Goal: Information Seeking & Learning: Learn about a topic

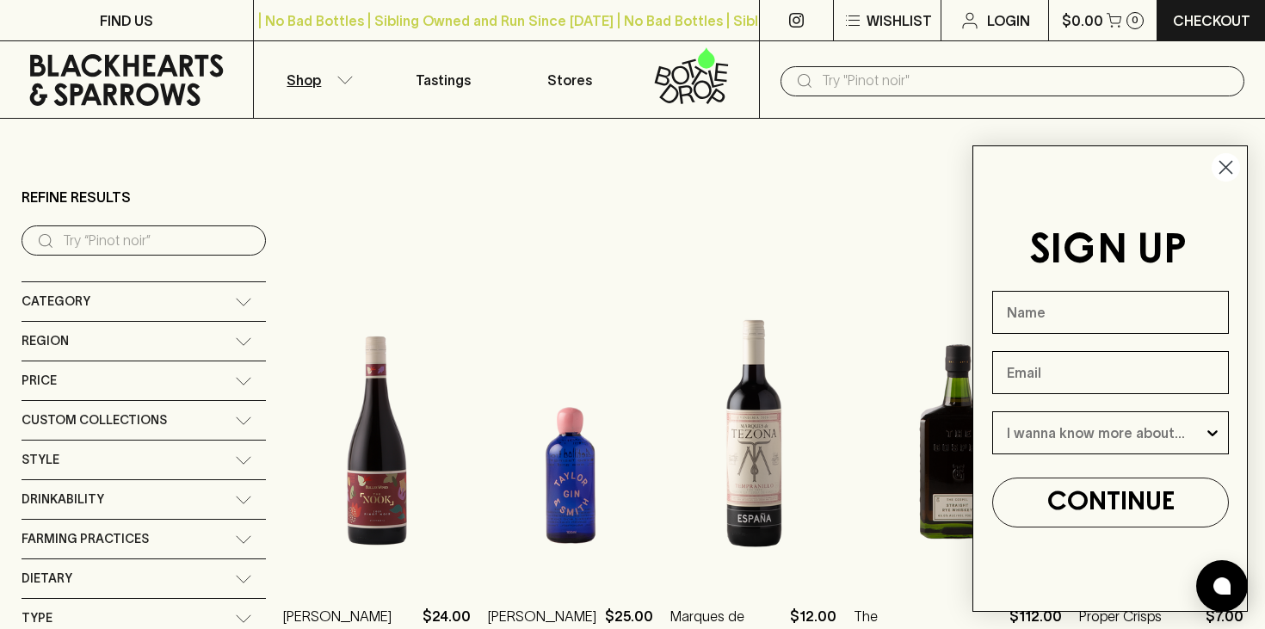
click at [1222, 167] on circle "Close dialog" at bounding box center [1226, 167] width 28 height 28
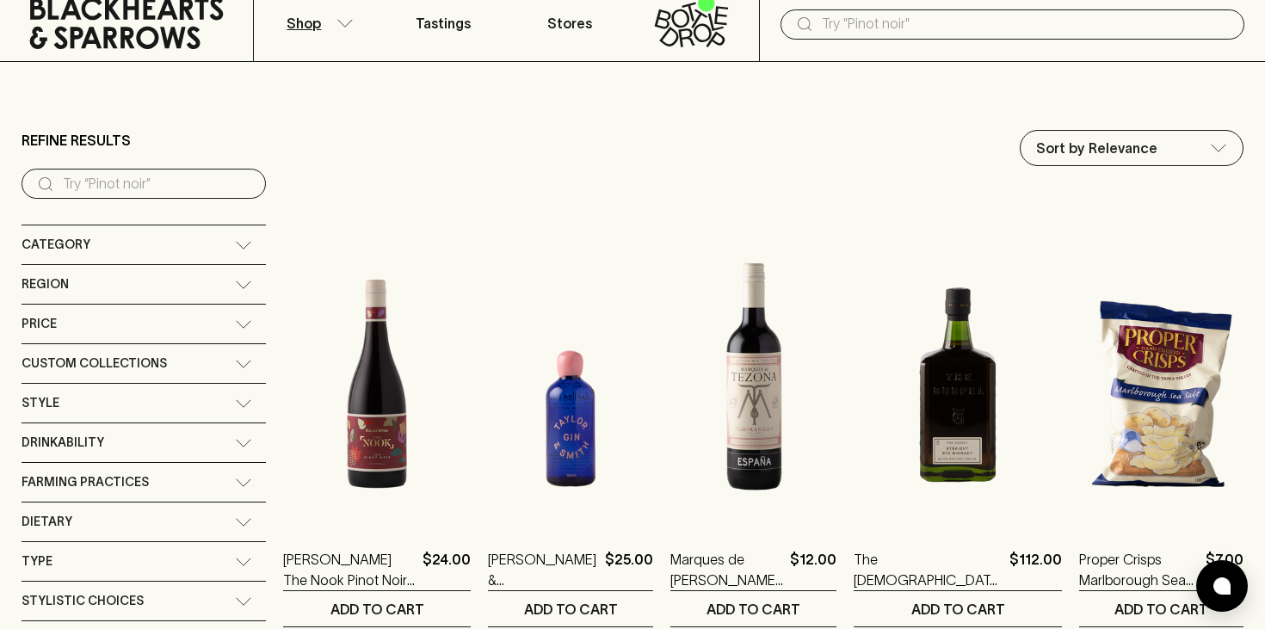
scroll to position [77, 0]
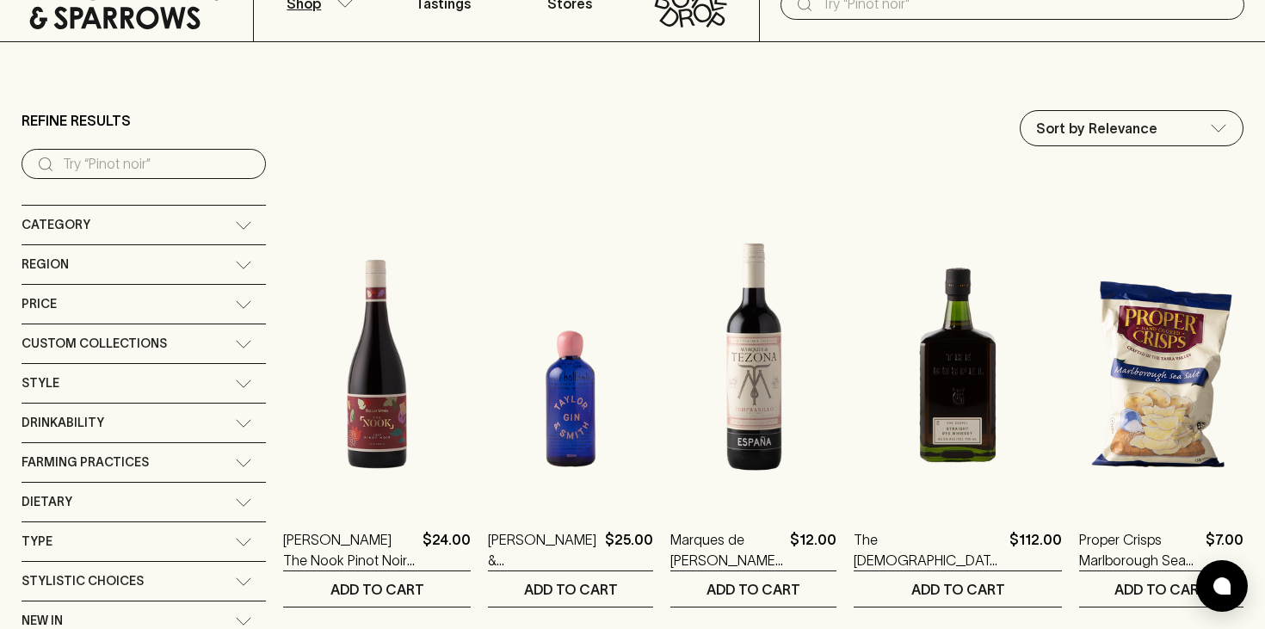
click at [212, 336] on div "Custom Collections" at bounding box center [144, 343] width 244 height 39
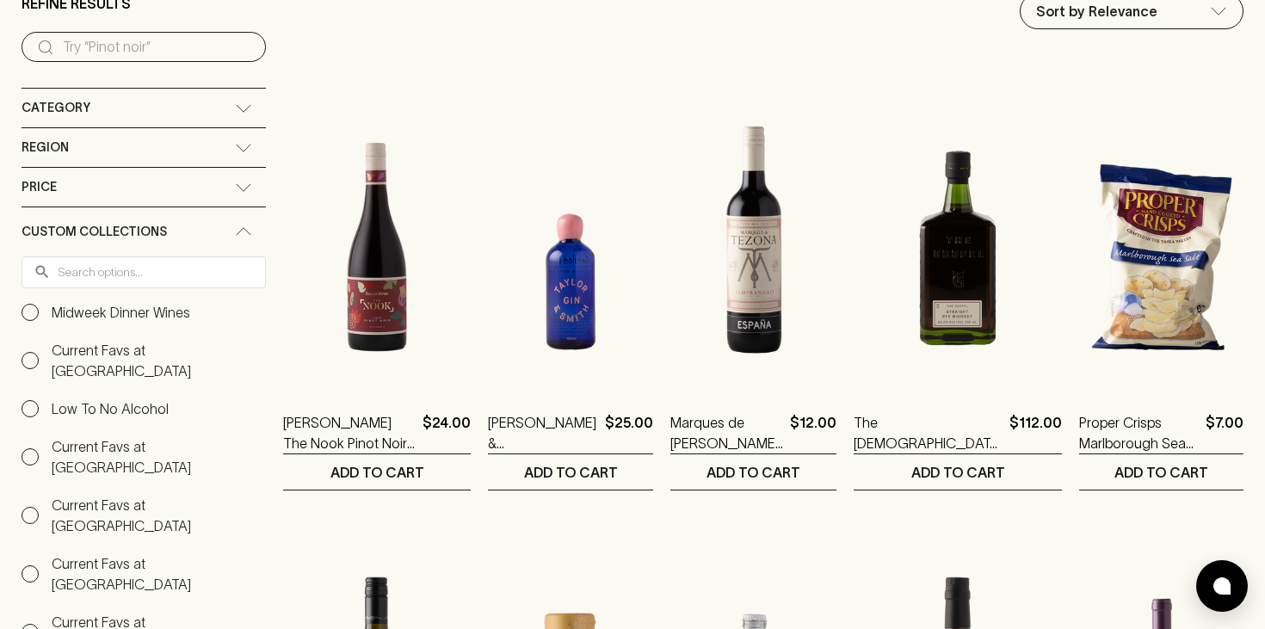
scroll to position [0, 0]
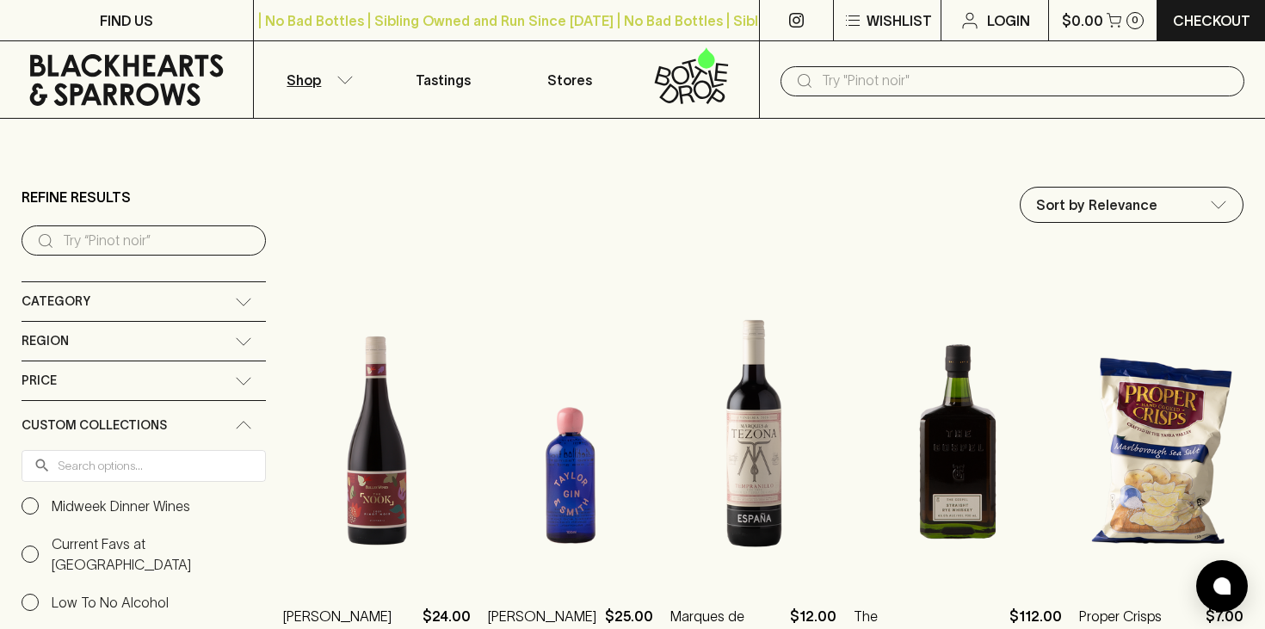
click at [207, 430] on div "Custom Collections" at bounding box center [144, 425] width 244 height 49
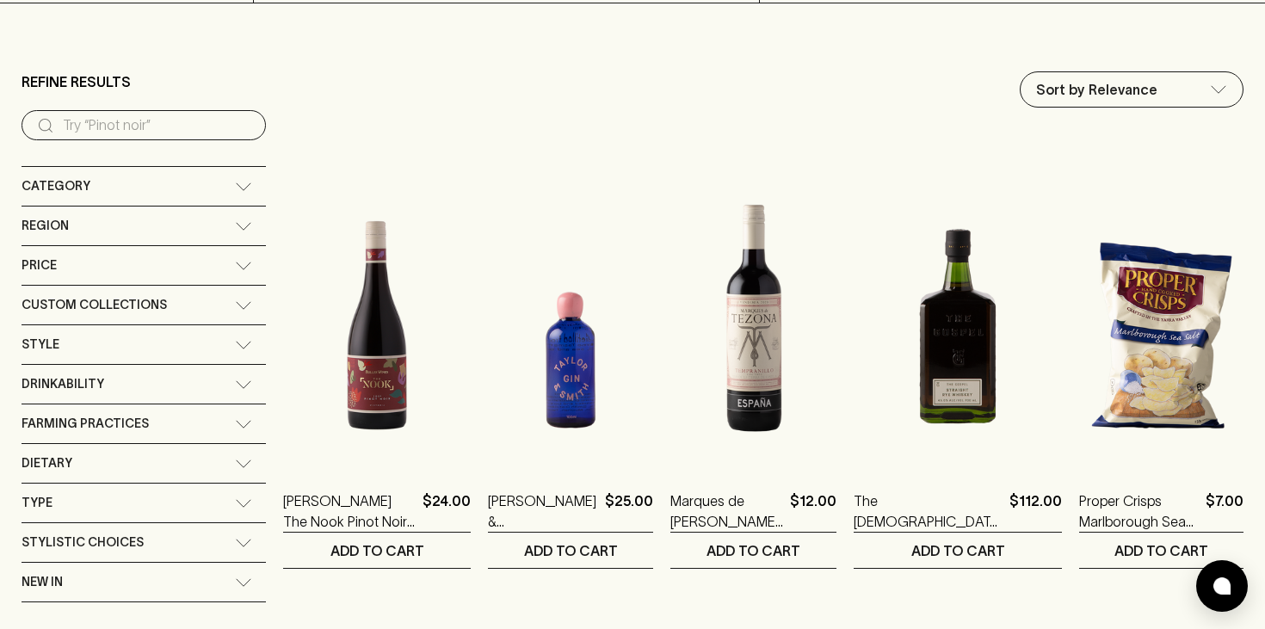
scroll to position [116, 0]
click at [235, 185] on icon at bounding box center [243, 186] width 17 height 9
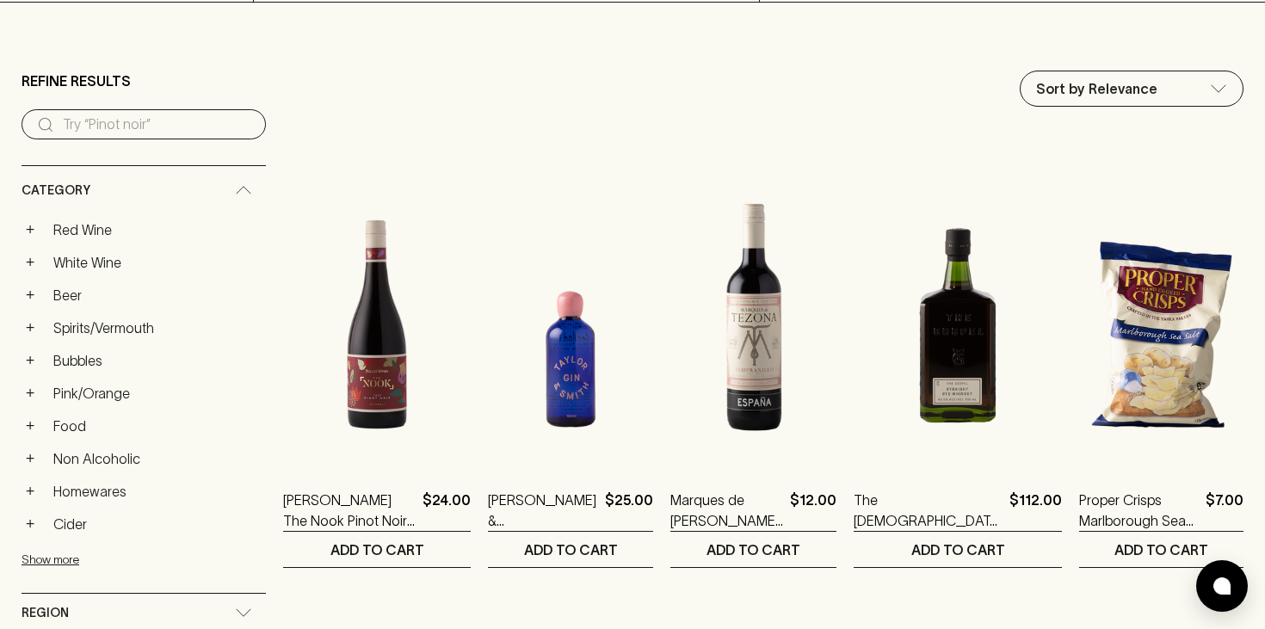
click at [214, 183] on div "Category" at bounding box center [144, 190] width 244 height 49
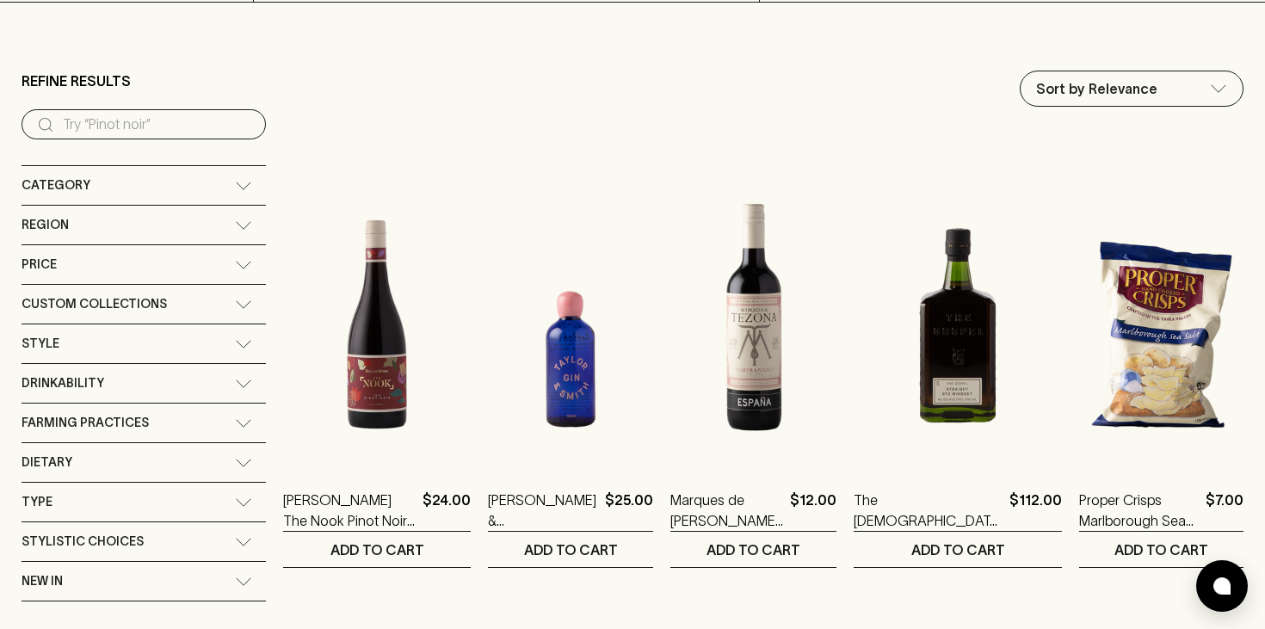
click at [188, 256] on div "Price" at bounding box center [128, 265] width 213 height 22
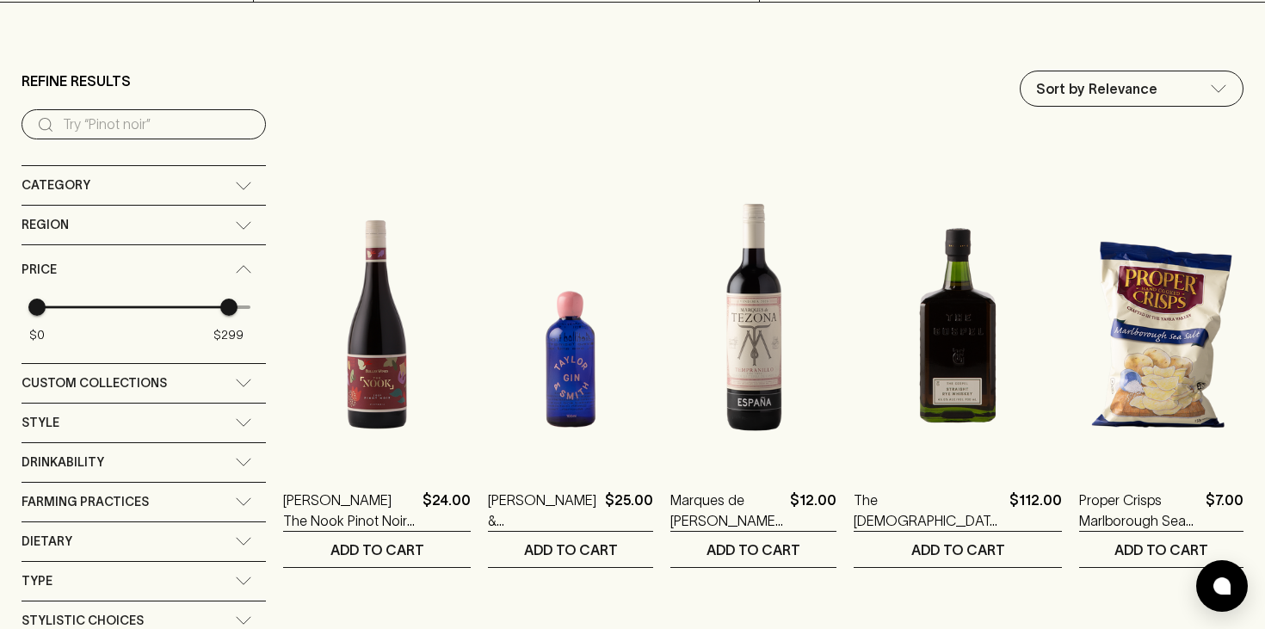
type input "333"
drag, startPoint x: 220, startPoint y: 312, endPoint x: 296, endPoint y: 311, distance: 75.7
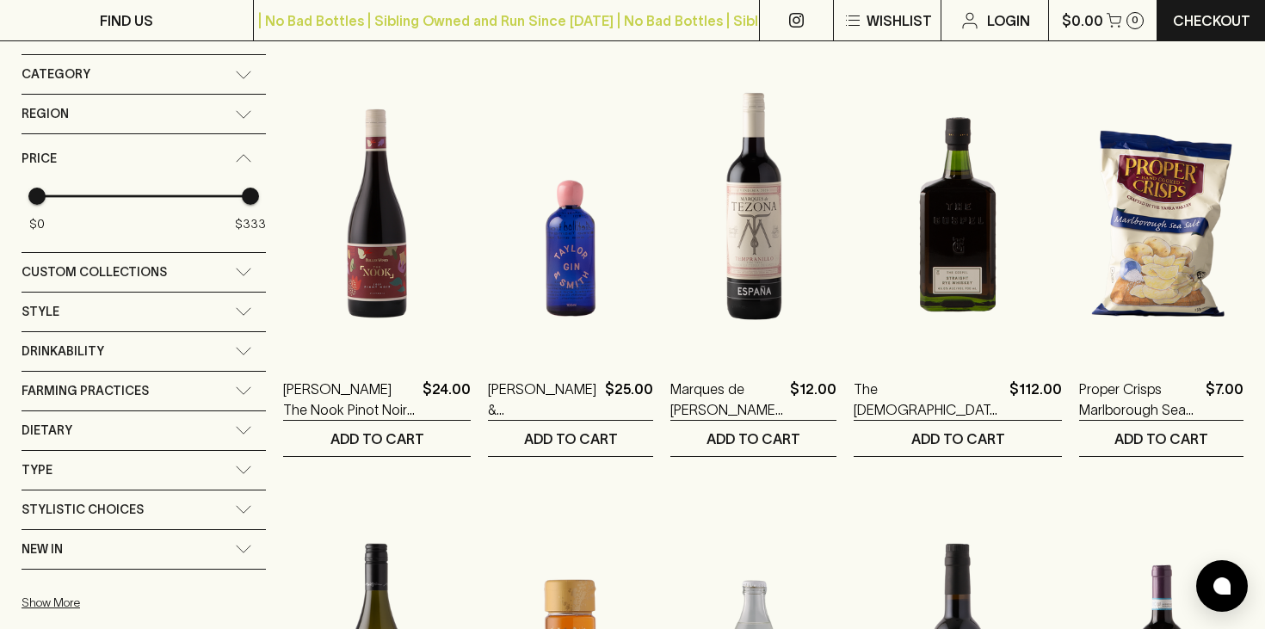
scroll to position [229, 0]
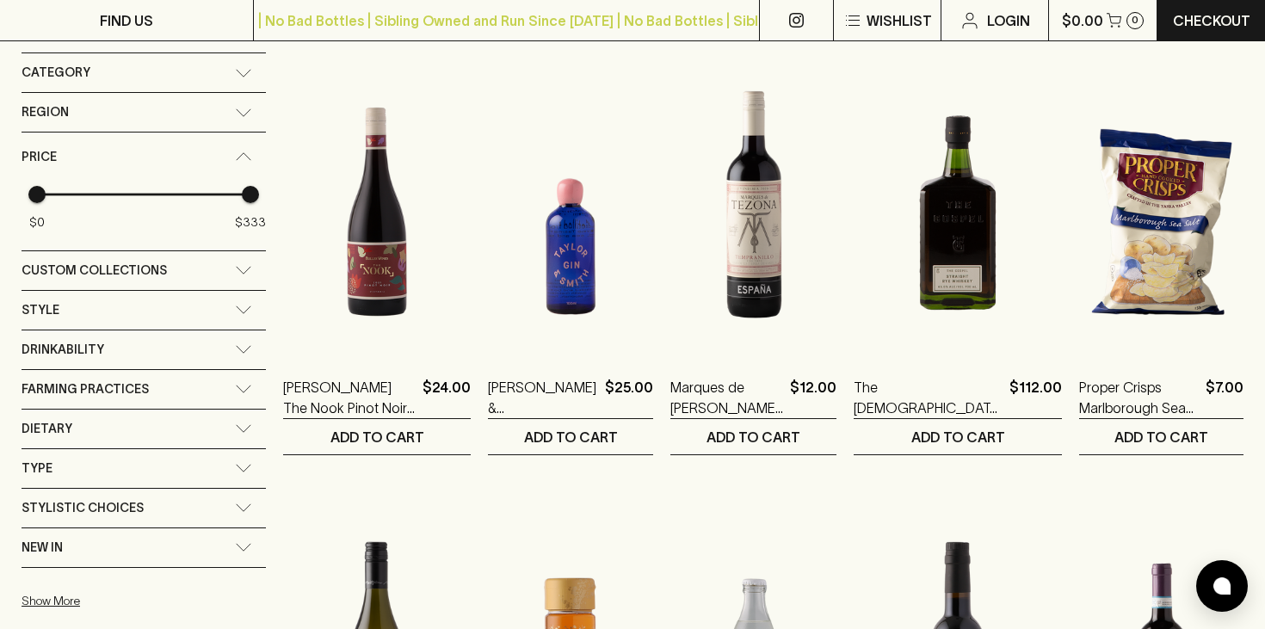
click at [235, 160] on icon at bounding box center [243, 156] width 17 height 9
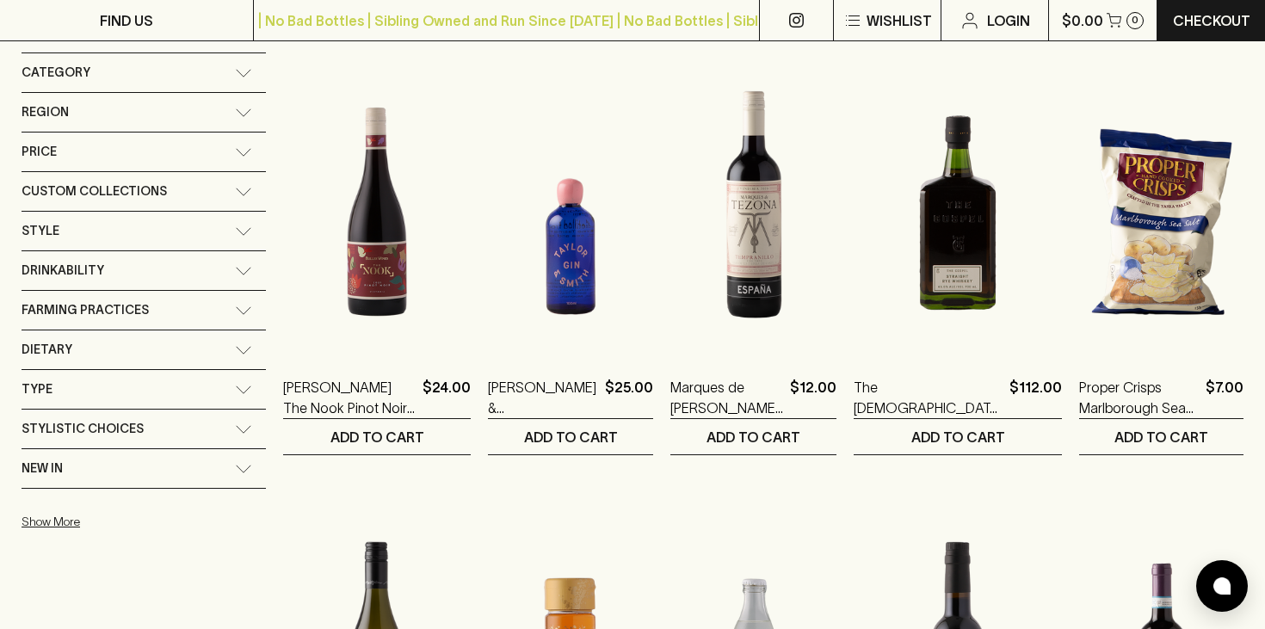
click at [235, 273] on icon at bounding box center [243, 271] width 17 height 9
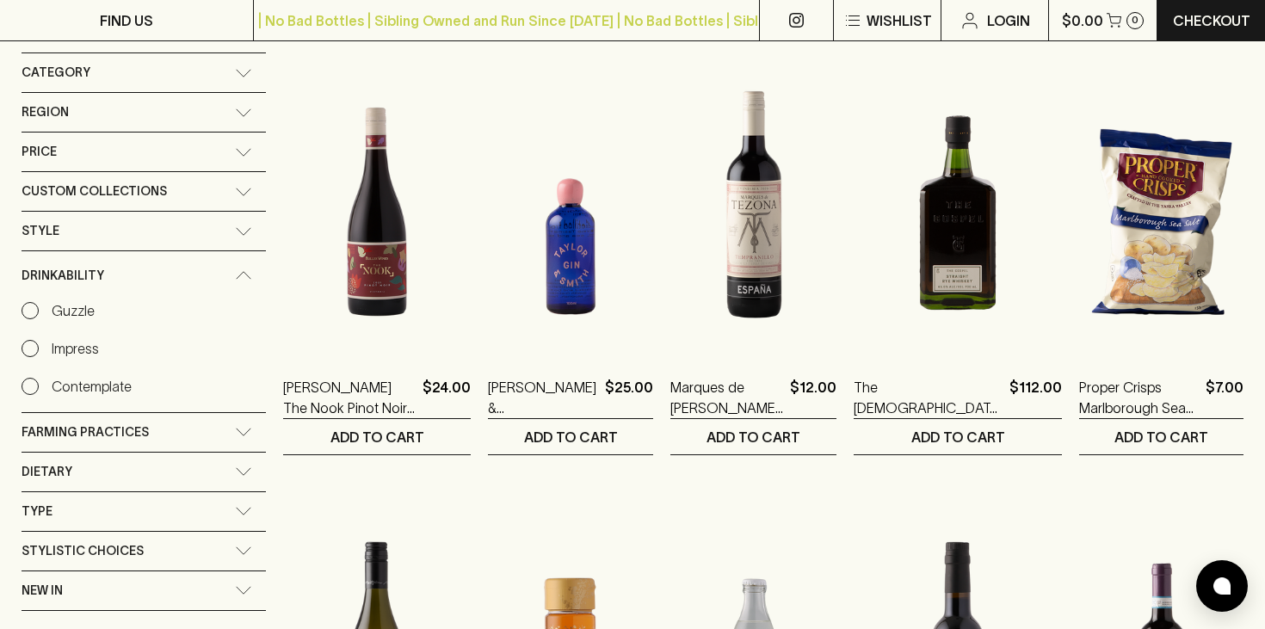
click at [235, 227] on icon at bounding box center [243, 231] width 17 height 9
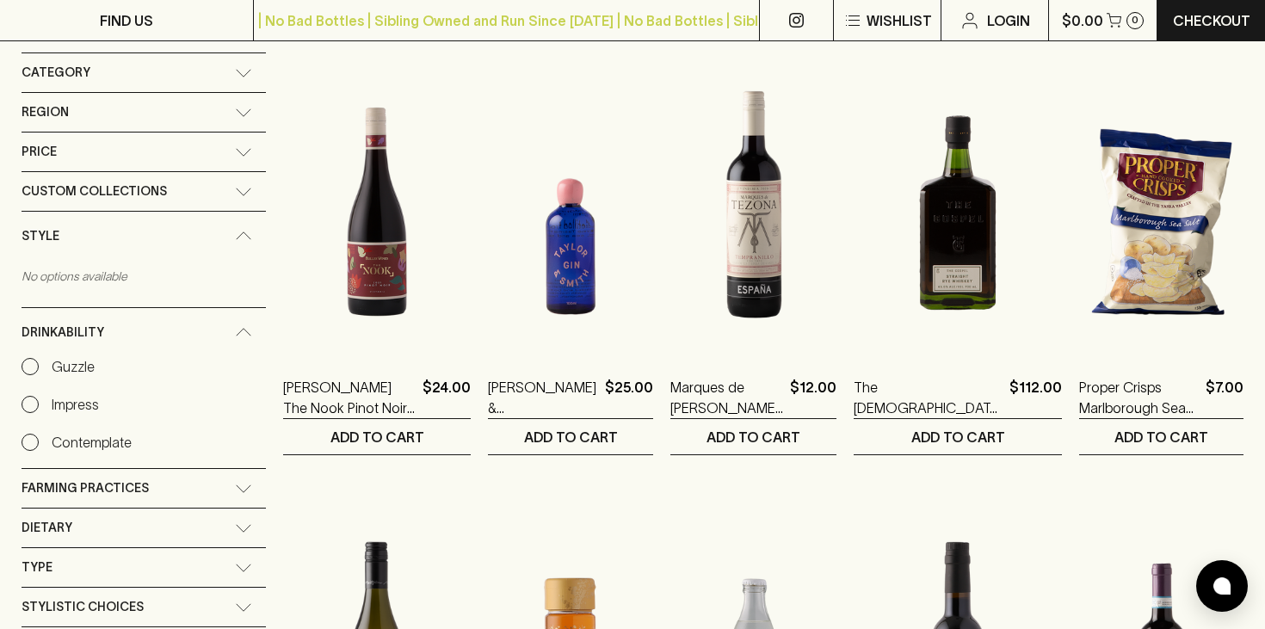
click at [216, 227] on div "Style" at bounding box center [144, 236] width 244 height 49
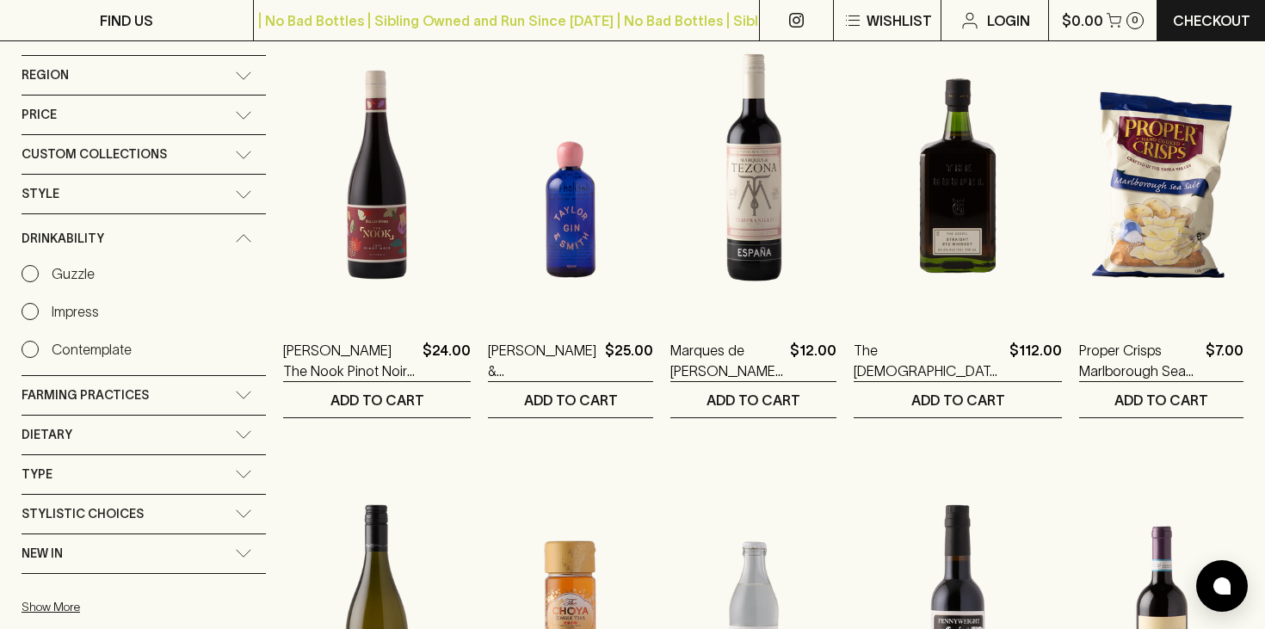
scroll to position [267, 0]
click at [235, 235] on icon at bounding box center [243, 237] width 17 height 9
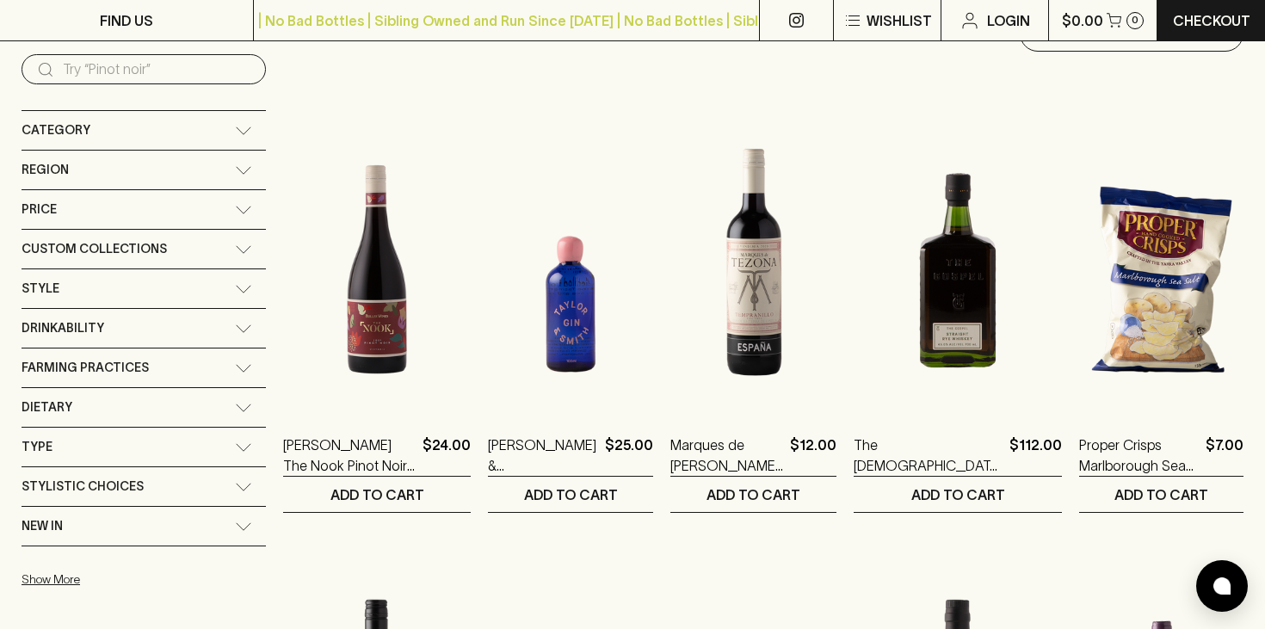
scroll to position [175, 0]
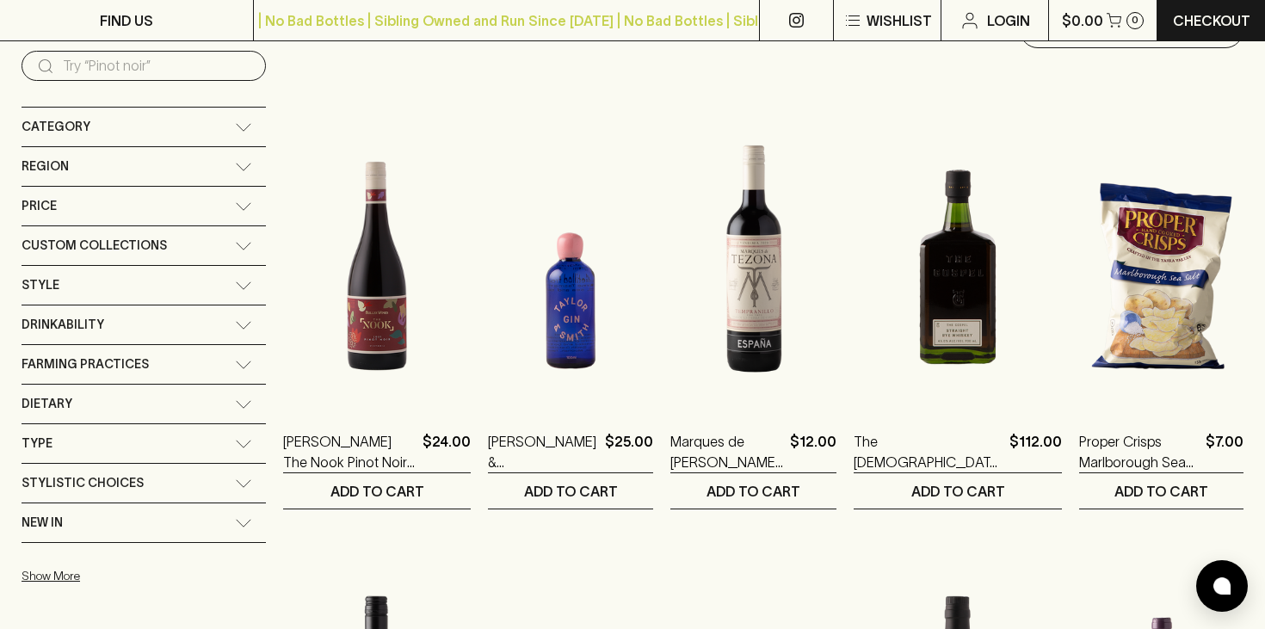
click at [188, 242] on div "Custom Collections" at bounding box center [128, 246] width 213 height 22
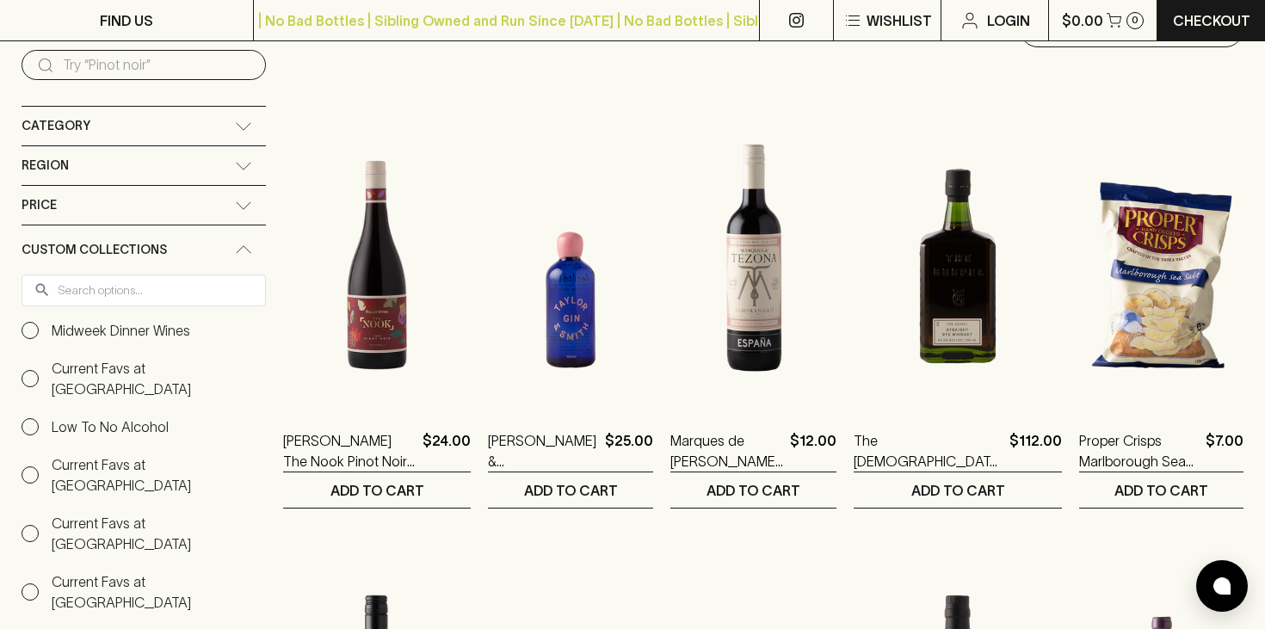
scroll to position [182, 0]
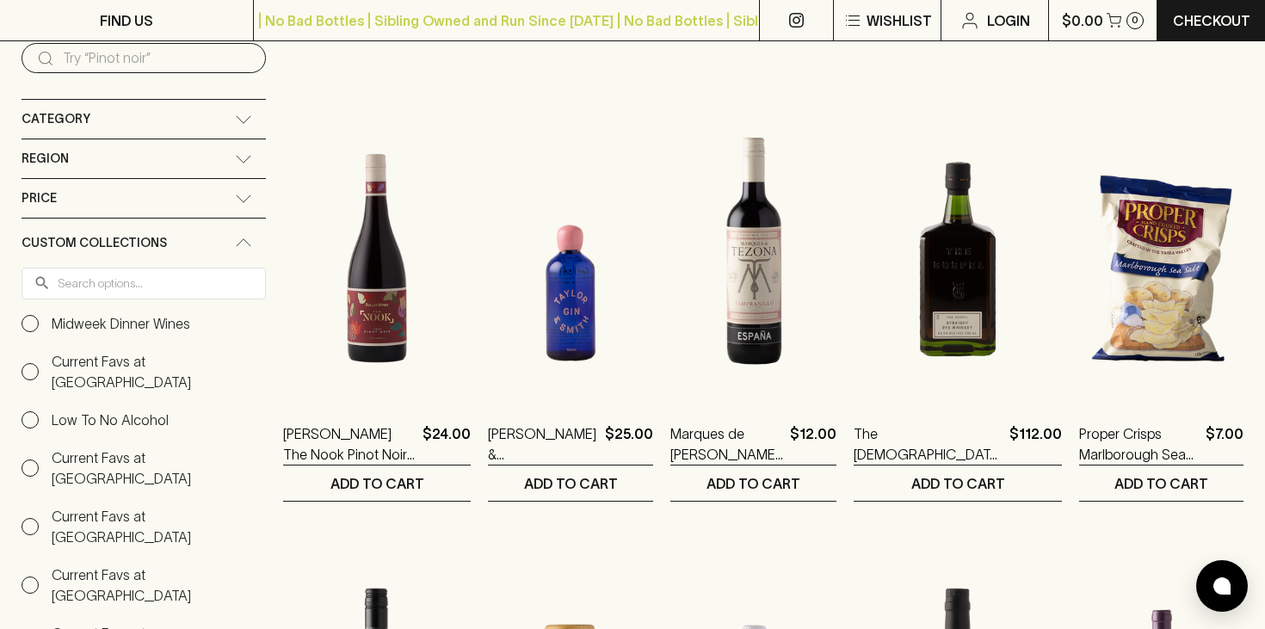
click at [235, 241] on icon at bounding box center [243, 242] width 17 height 9
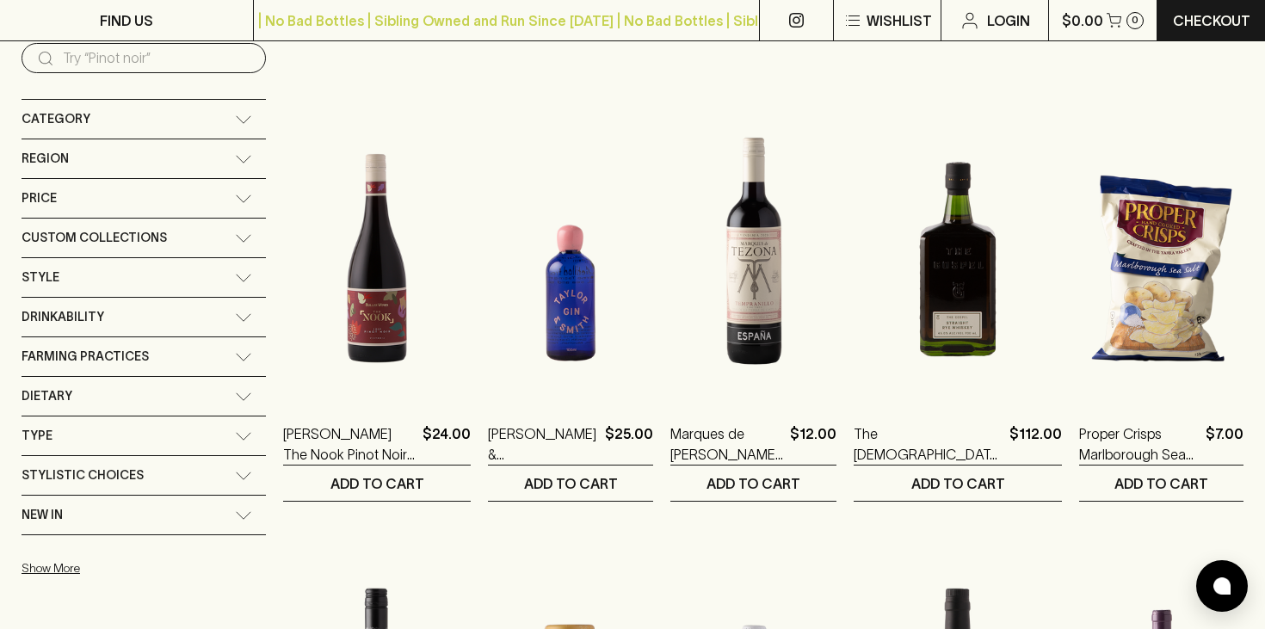
click at [202, 241] on div "Custom Collections" at bounding box center [128, 238] width 213 height 22
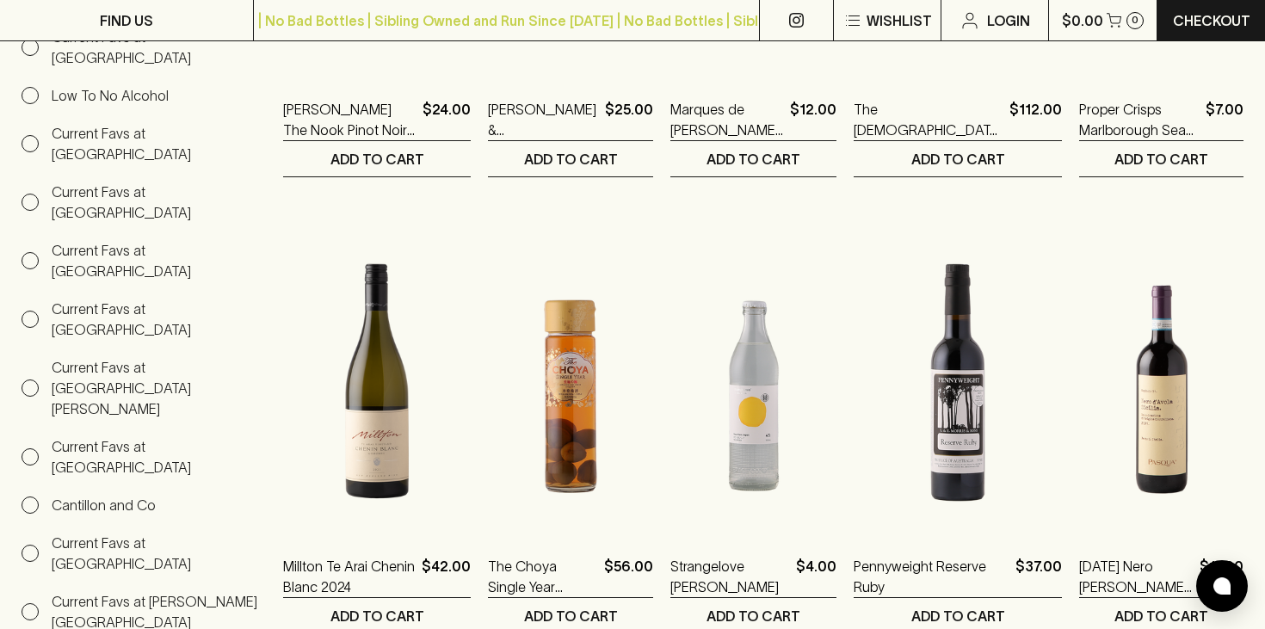
scroll to position [398, 0]
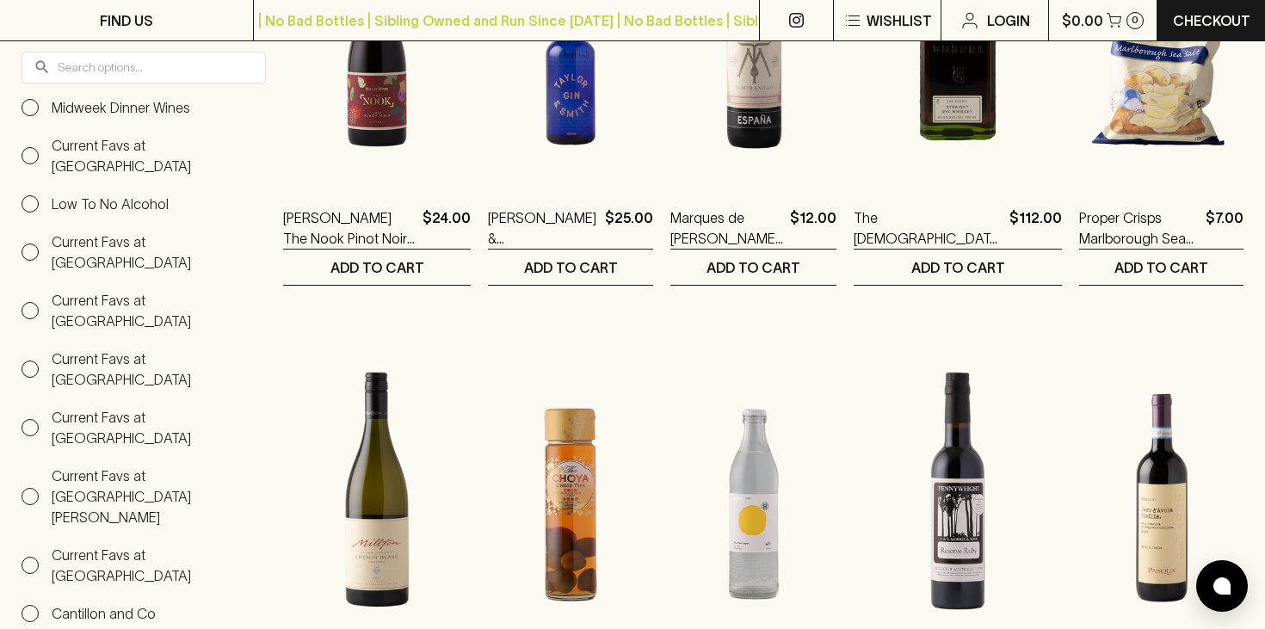
click at [70, 146] on p "Current Favs at [GEOGRAPHIC_DATA]" at bounding box center [159, 155] width 214 height 41
click at [39, 147] on input "Current Favs at [GEOGRAPHIC_DATA]" at bounding box center [30, 155] width 17 height 17
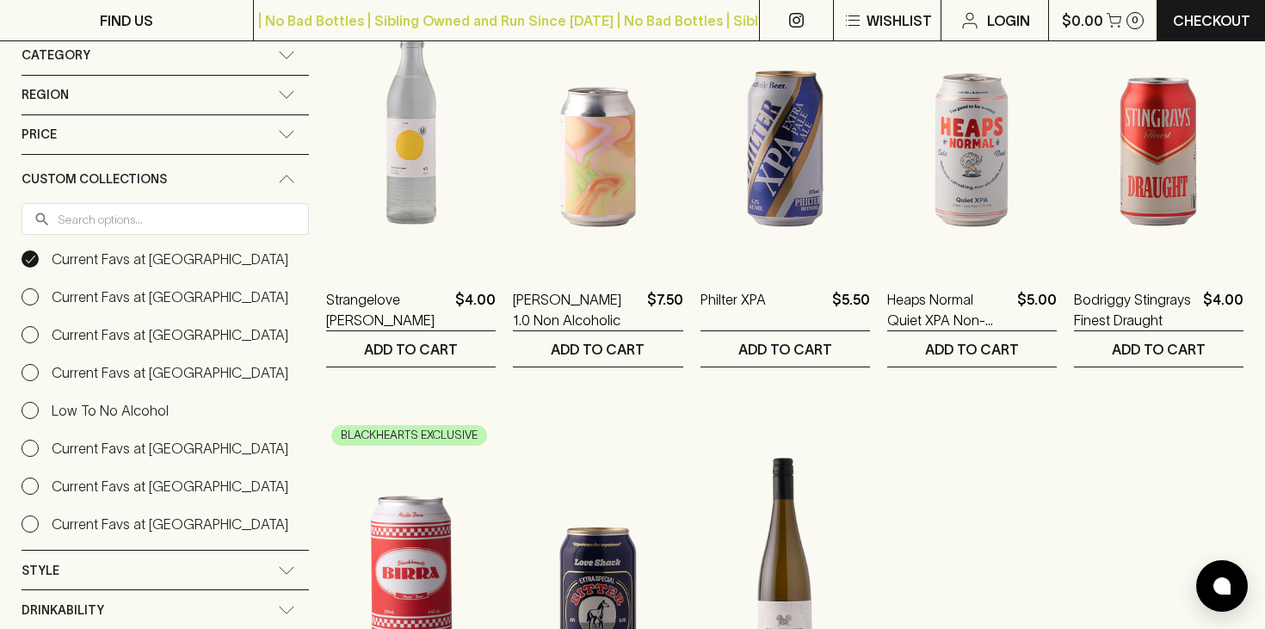
scroll to position [298, 0]
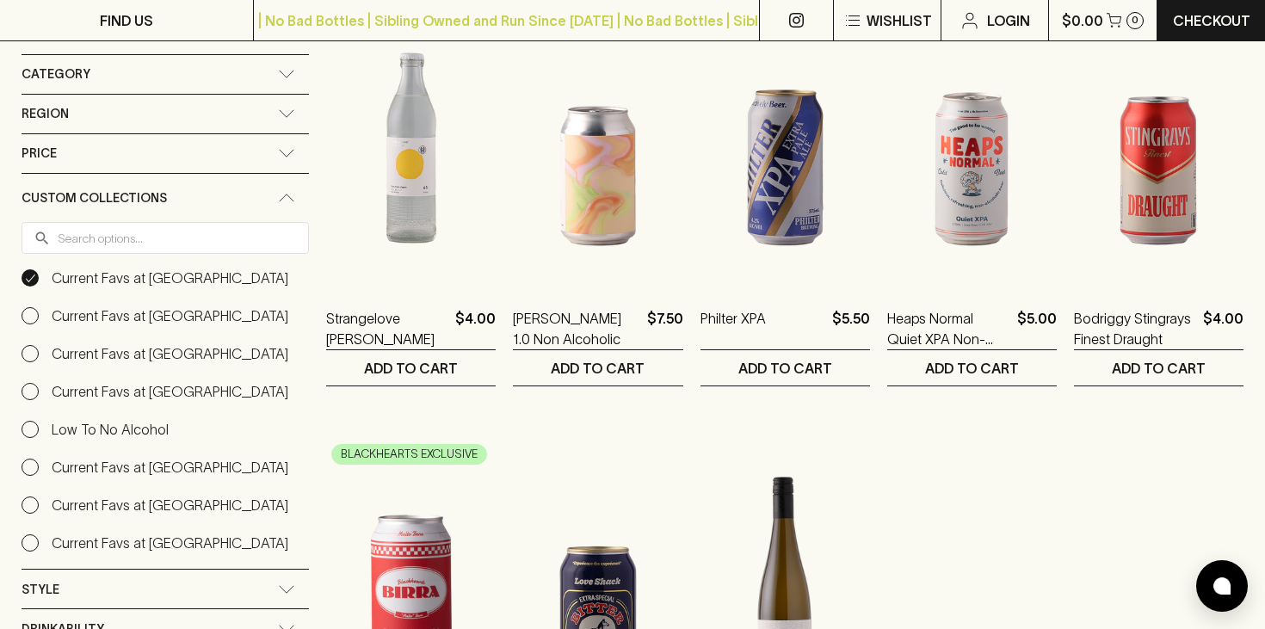
click at [278, 198] on icon at bounding box center [286, 198] width 17 height 9
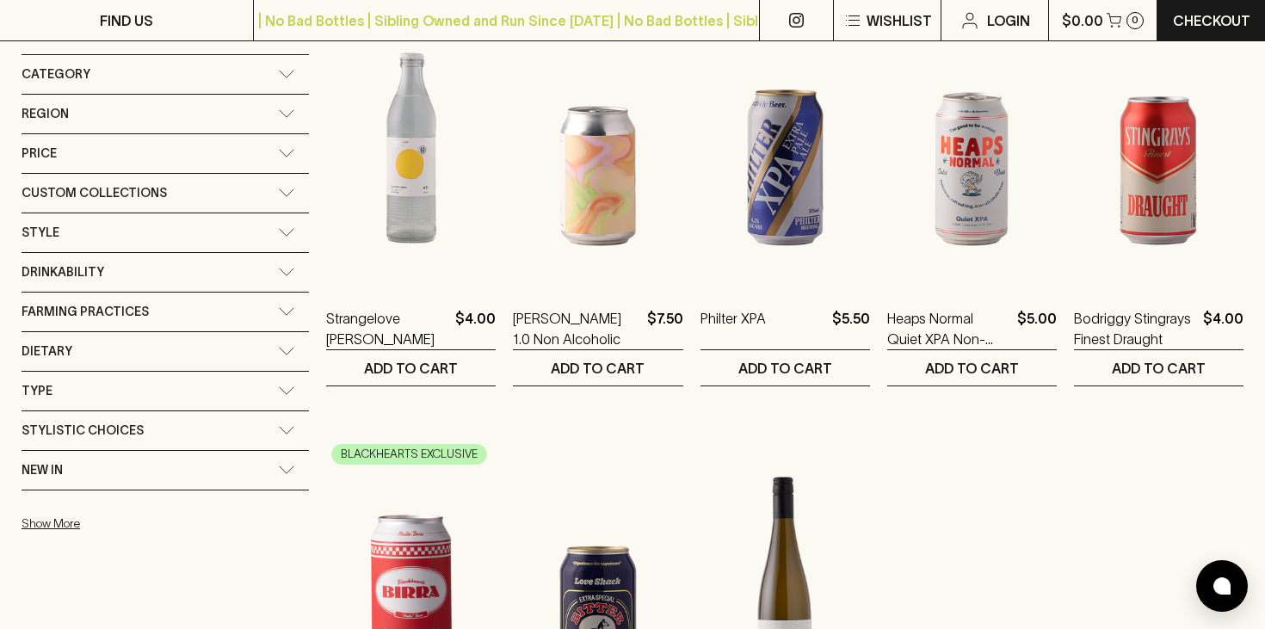
click at [270, 198] on div "Custom Collections" at bounding box center [165, 193] width 287 height 39
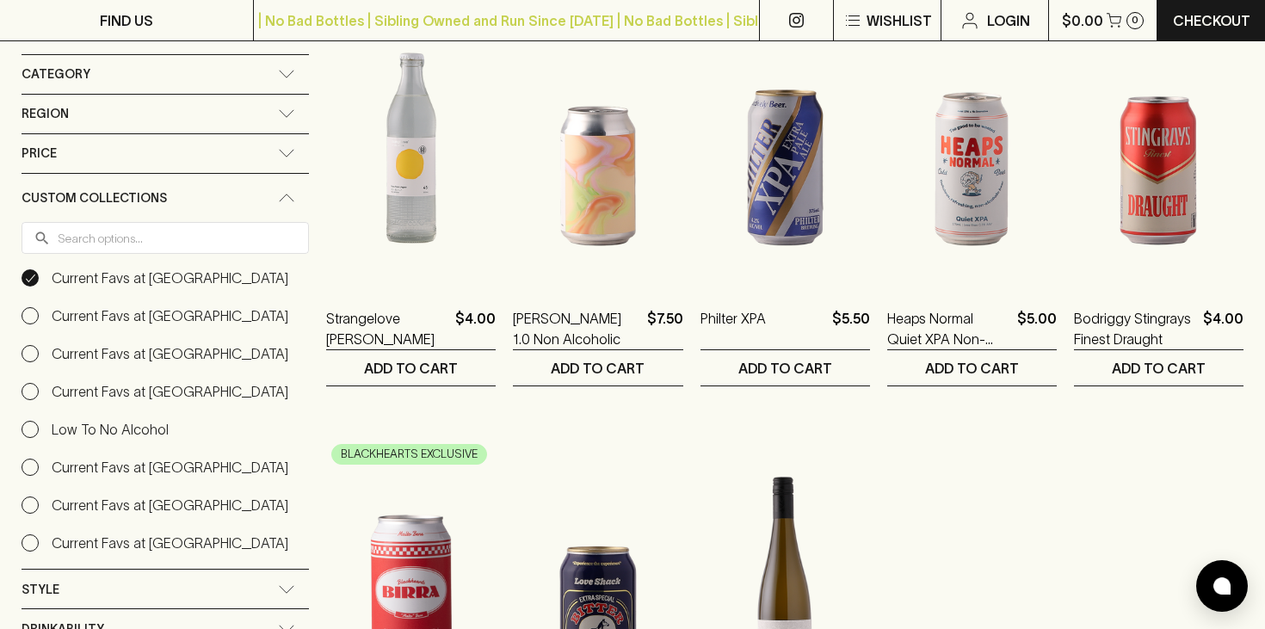
click at [43, 310] on Richmond "Current Favs at [GEOGRAPHIC_DATA]" at bounding box center [155, 315] width 267 height 21
click at [39, 310] on input "Current Favs at [GEOGRAPHIC_DATA]" at bounding box center [30, 315] width 17 height 17
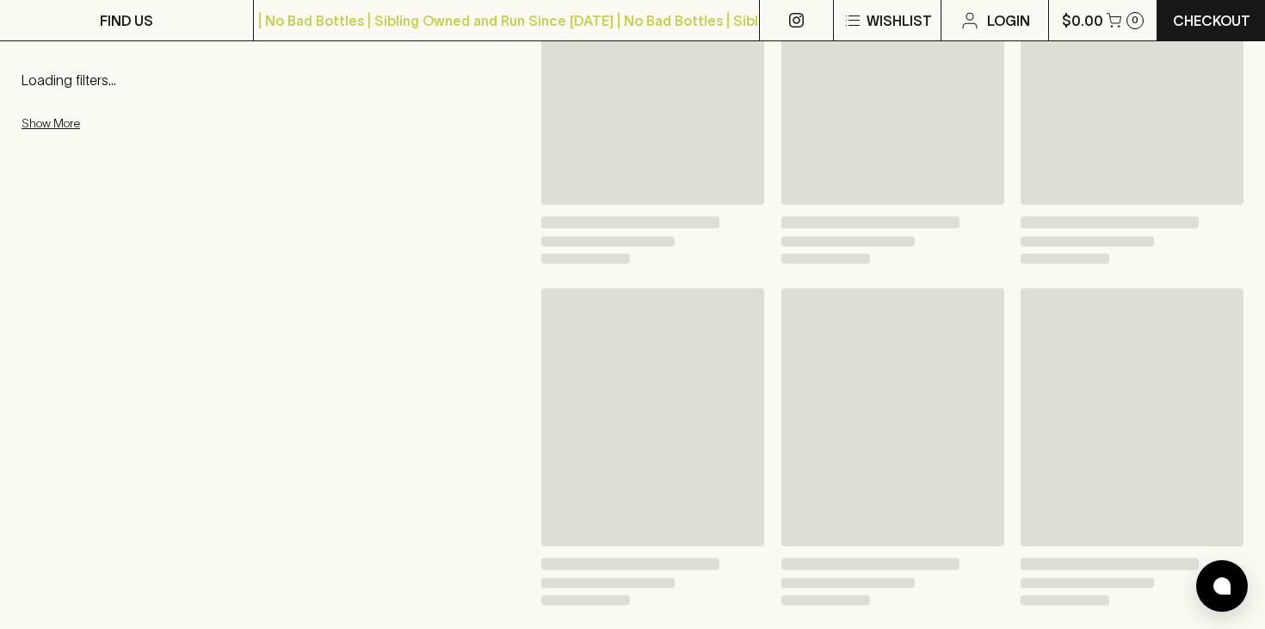
scroll to position [298, 0]
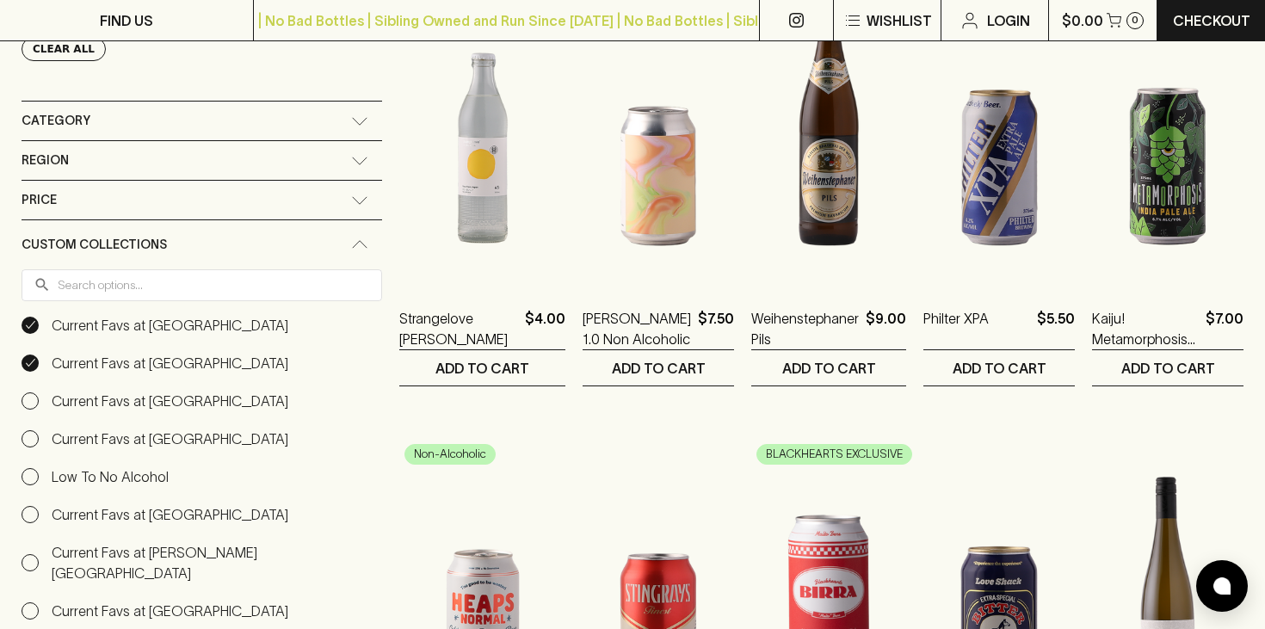
click at [28, 332] on input "Current Favs at [GEOGRAPHIC_DATA]" at bounding box center [30, 325] width 17 height 17
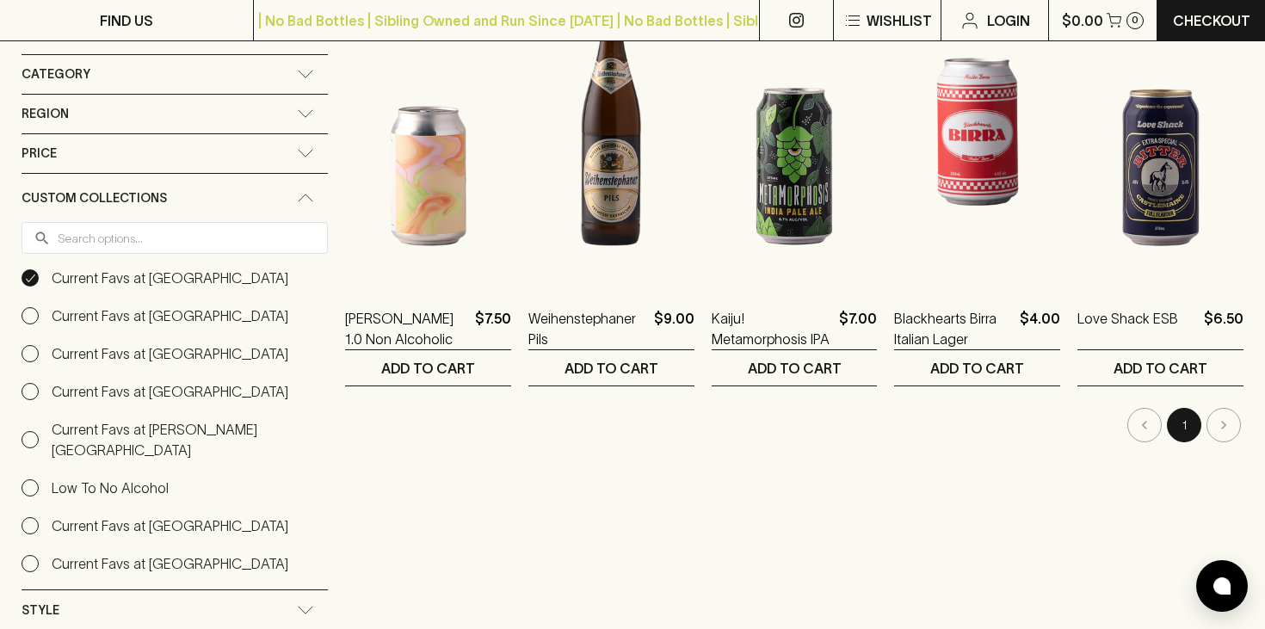
click at [26, 284] on input "Current Favs at [GEOGRAPHIC_DATA]" at bounding box center [30, 277] width 17 height 17
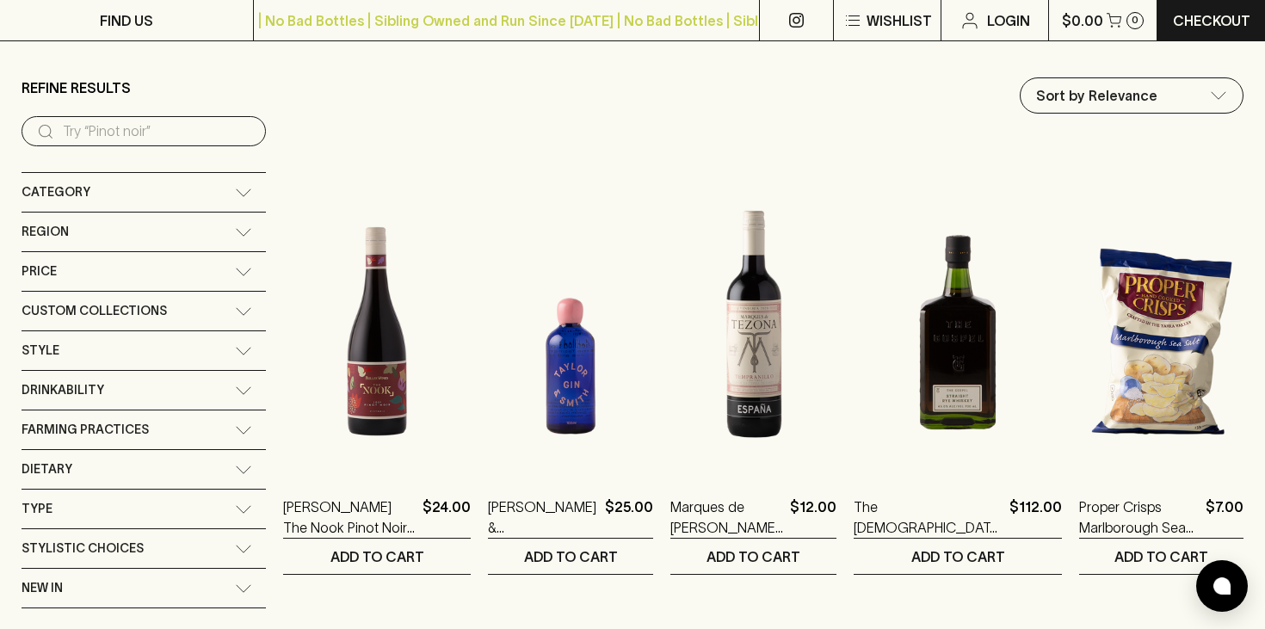
scroll to position [101, 0]
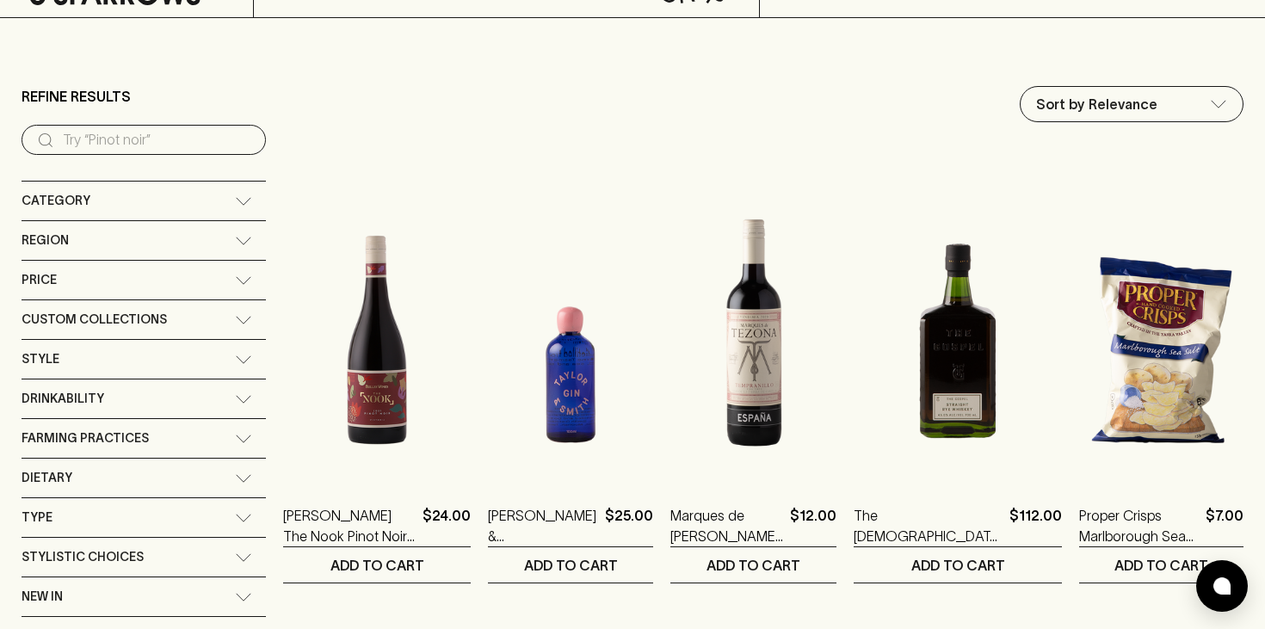
click at [235, 358] on icon at bounding box center [243, 359] width 17 height 9
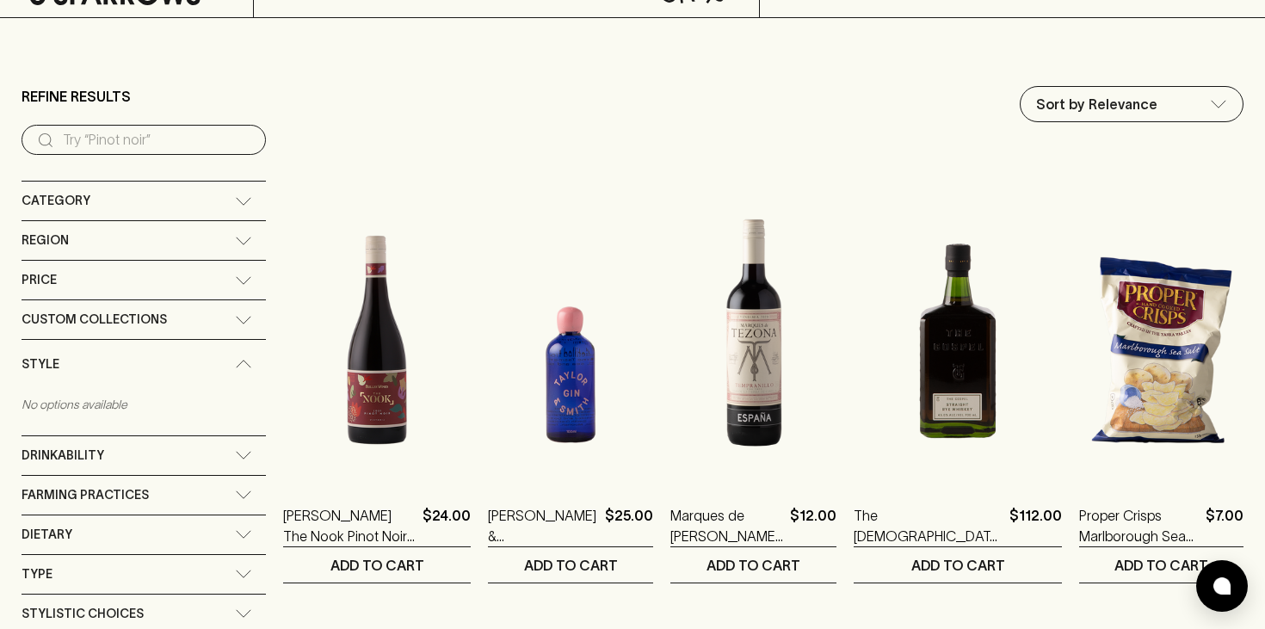
click at [212, 358] on div "Style" at bounding box center [144, 364] width 244 height 49
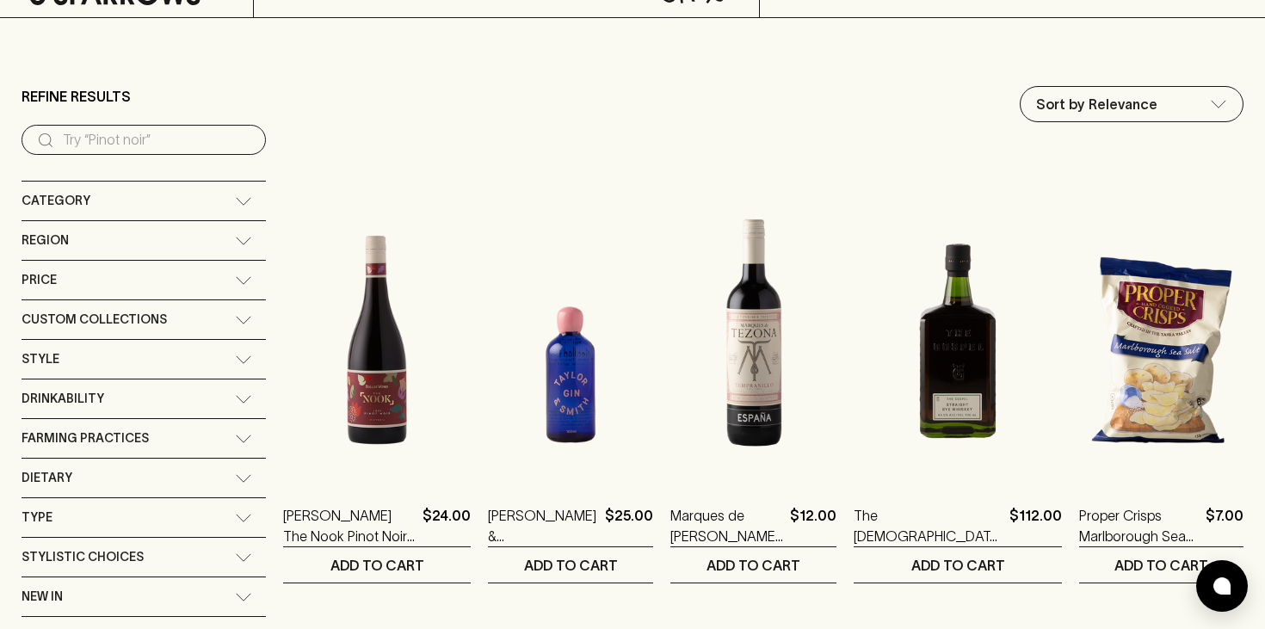
click at [235, 358] on icon at bounding box center [243, 359] width 17 height 9
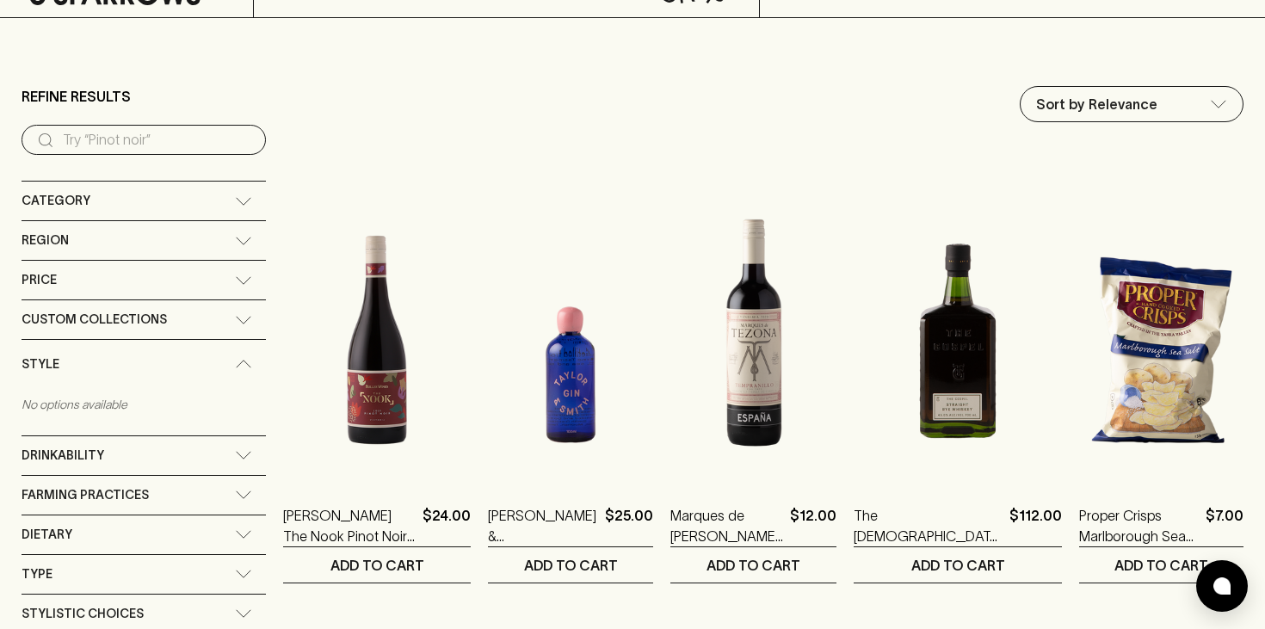
click at [212, 358] on div "Style" at bounding box center [144, 364] width 244 height 49
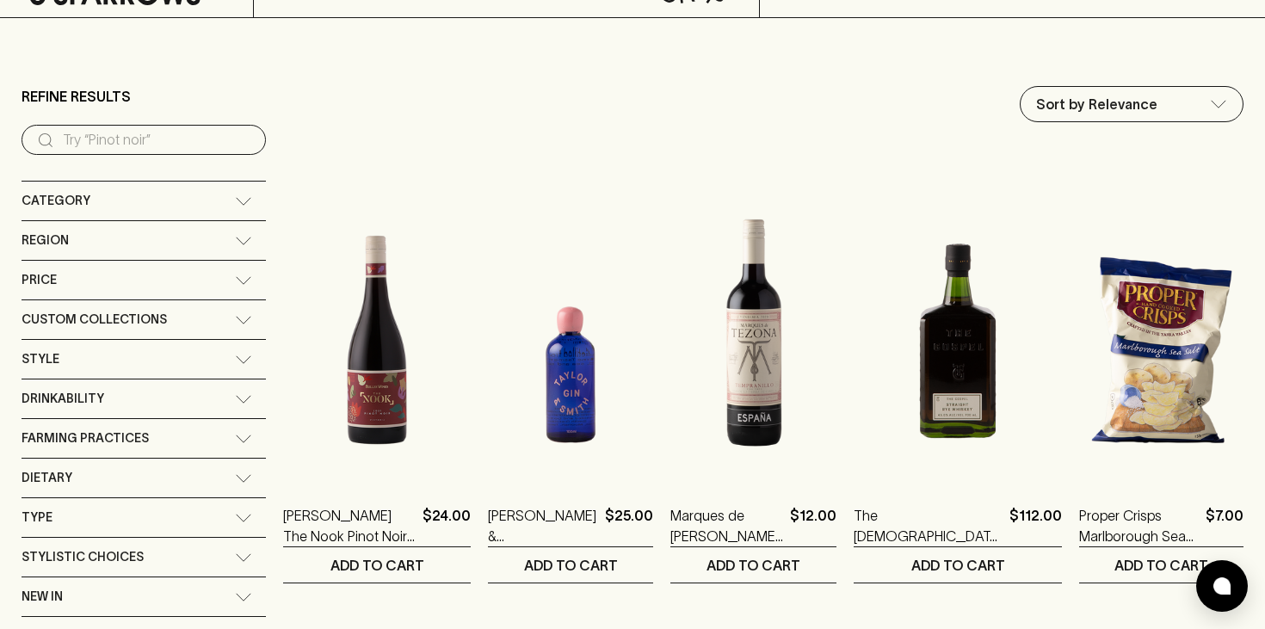
click at [200, 201] on div "Category" at bounding box center [128, 201] width 213 height 22
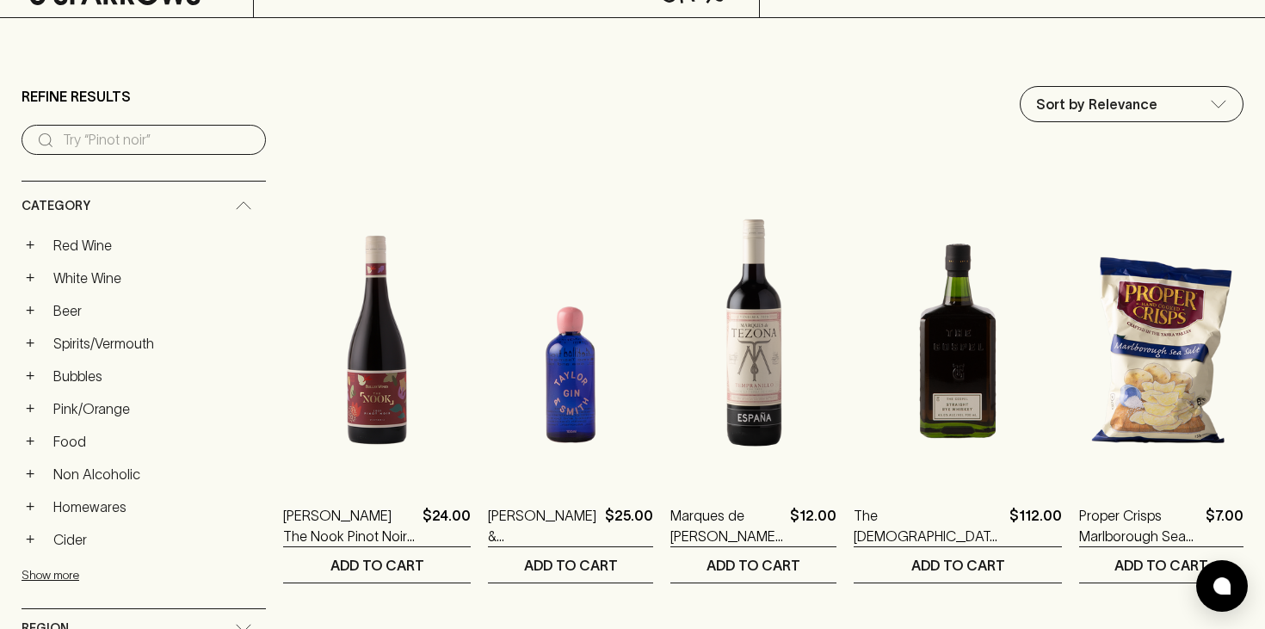
click at [200, 201] on div "Category" at bounding box center [128, 206] width 213 height 22
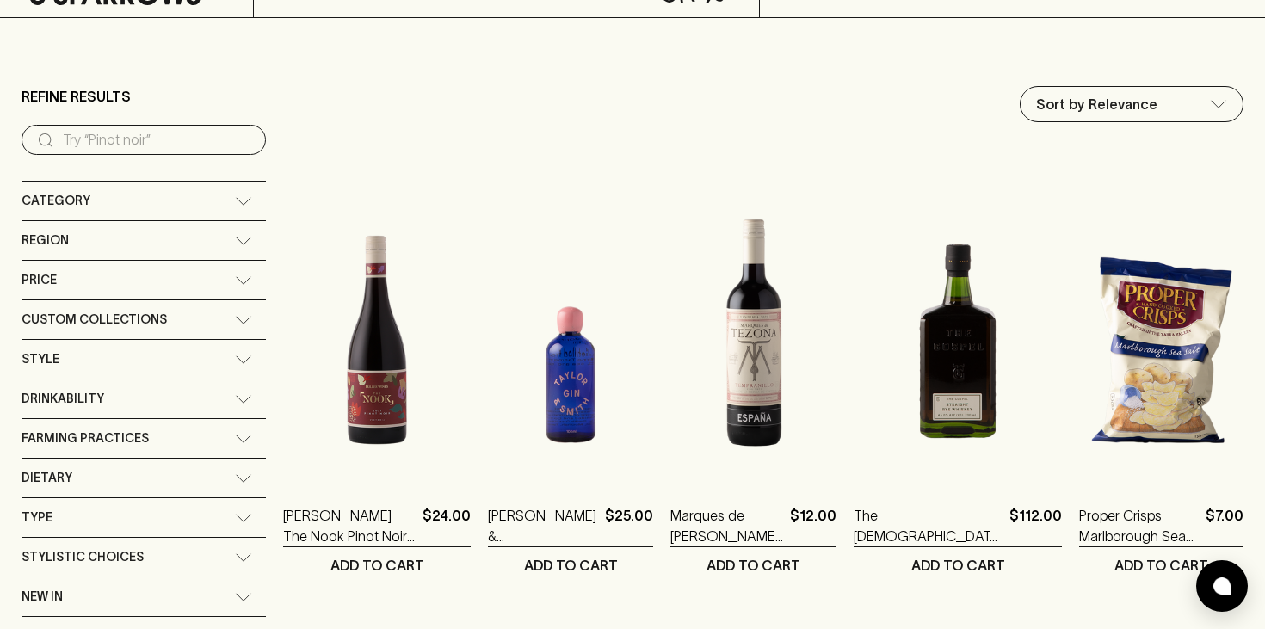
click at [106, 130] on input "search" at bounding box center [157, 140] width 189 height 28
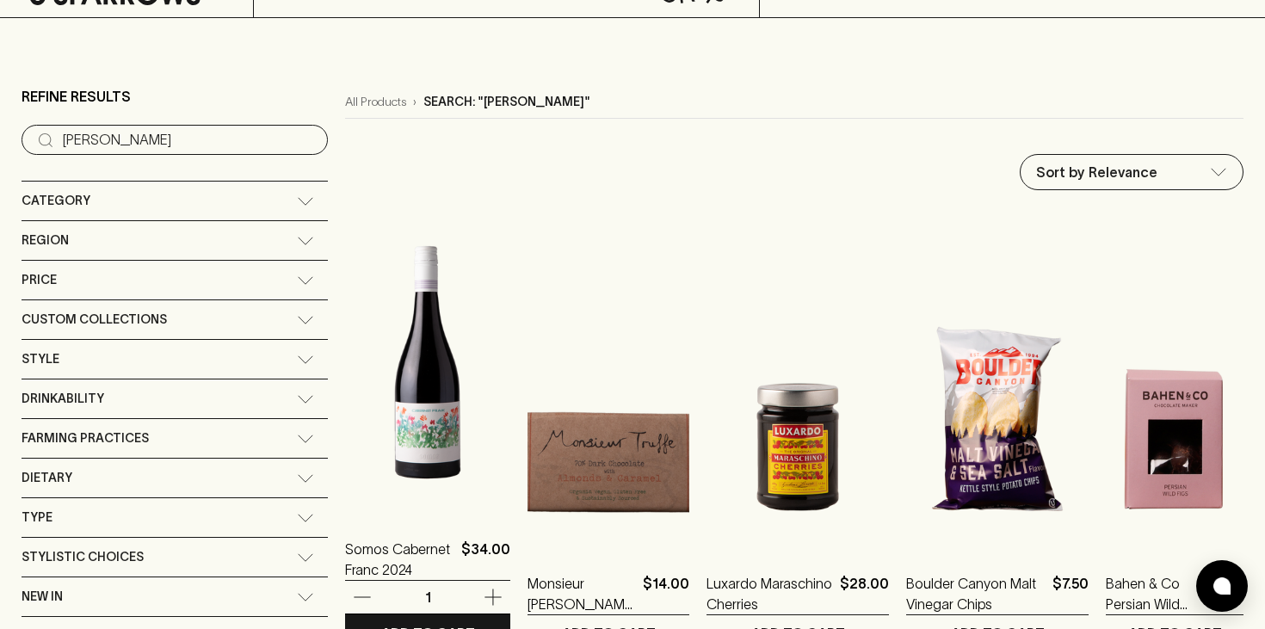
type input "[PERSON_NAME]"
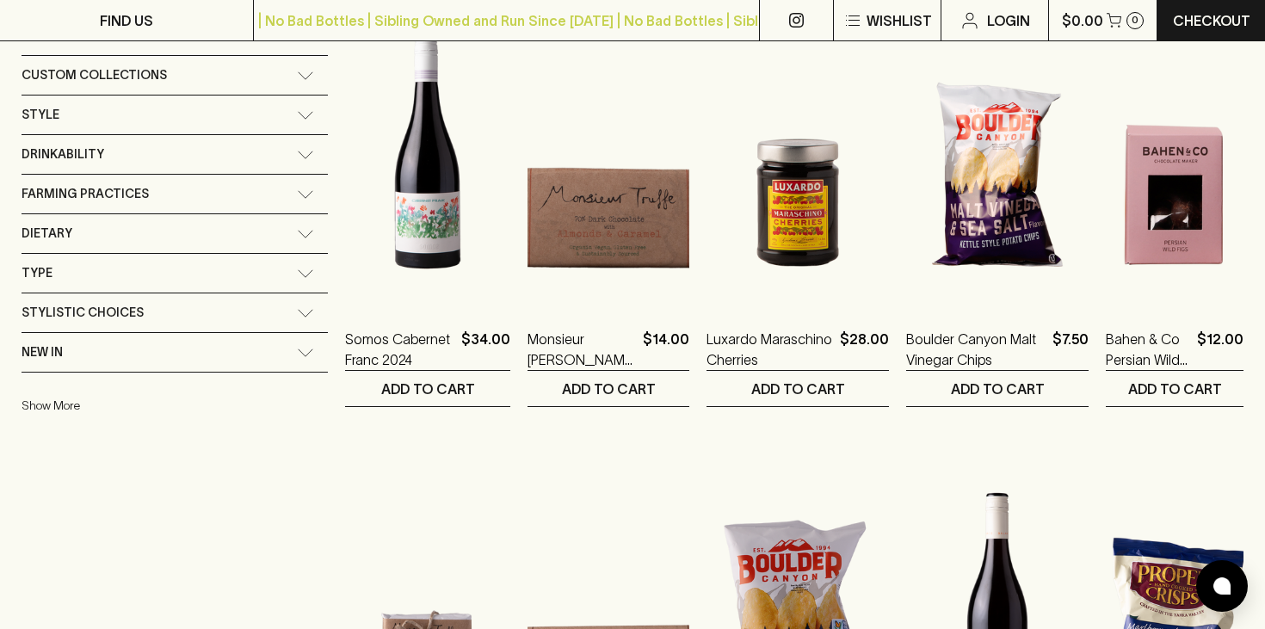
scroll to position [347, 0]
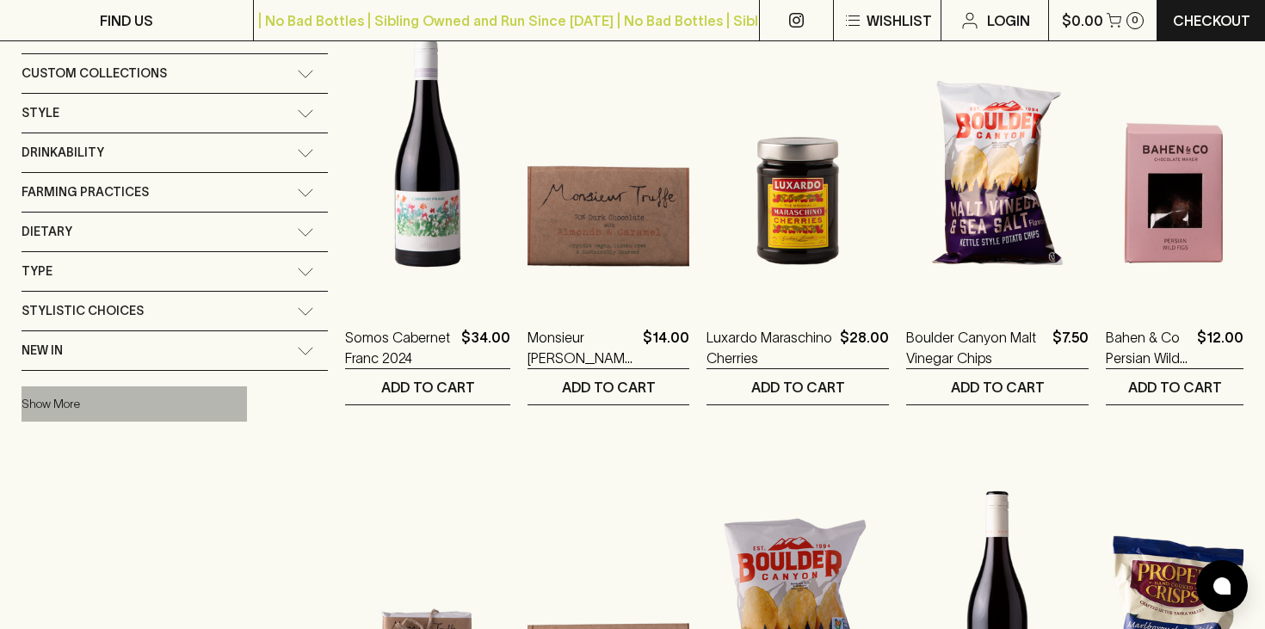
click at [54, 398] on button "Show More" at bounding box center [134, 403] width 225 height 35
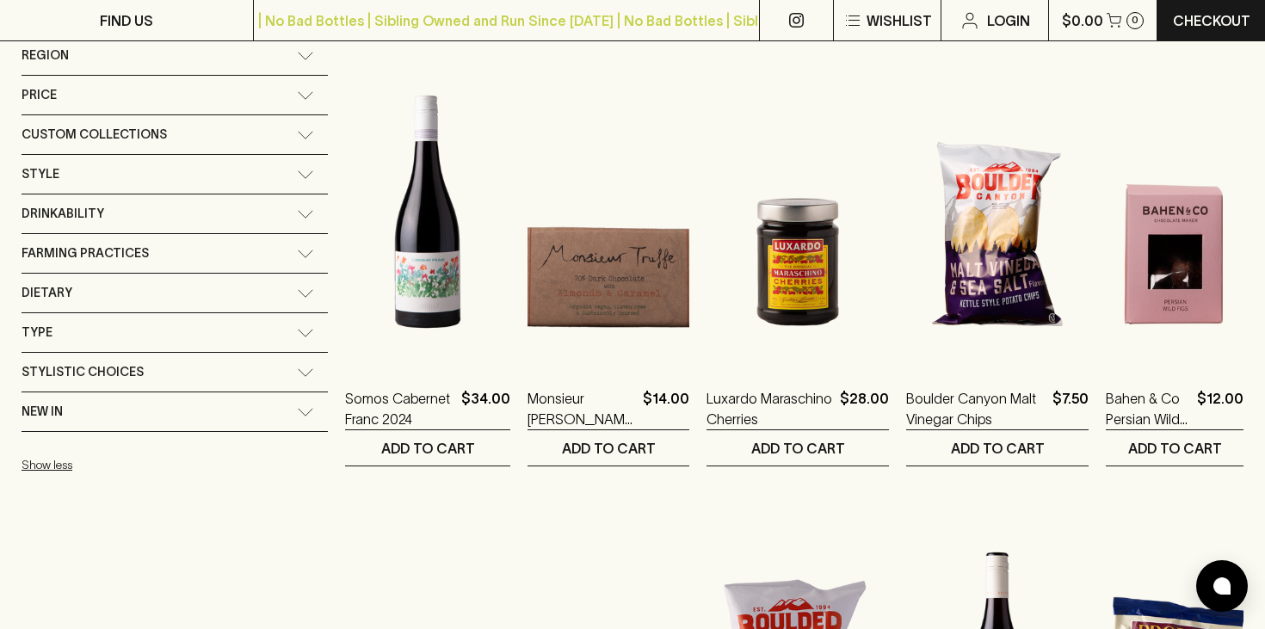
scroll to position [281, 0]
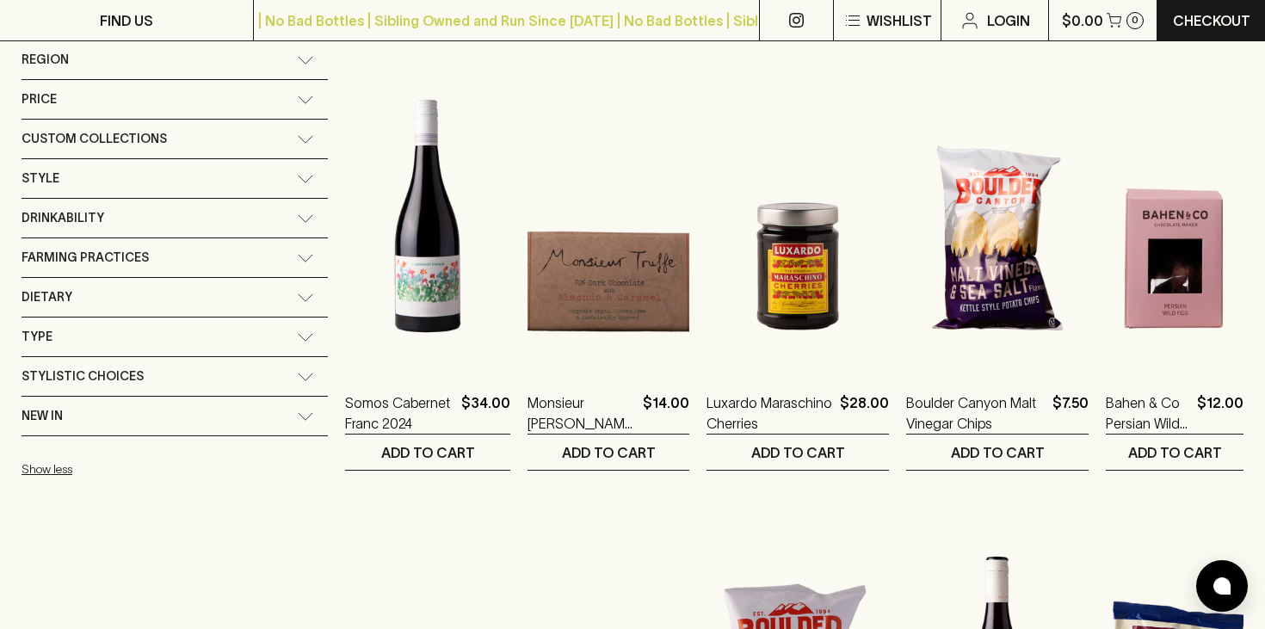
click at [207, 291] on div "Dietary" at bounding box center [175, 297] width 306 height 39
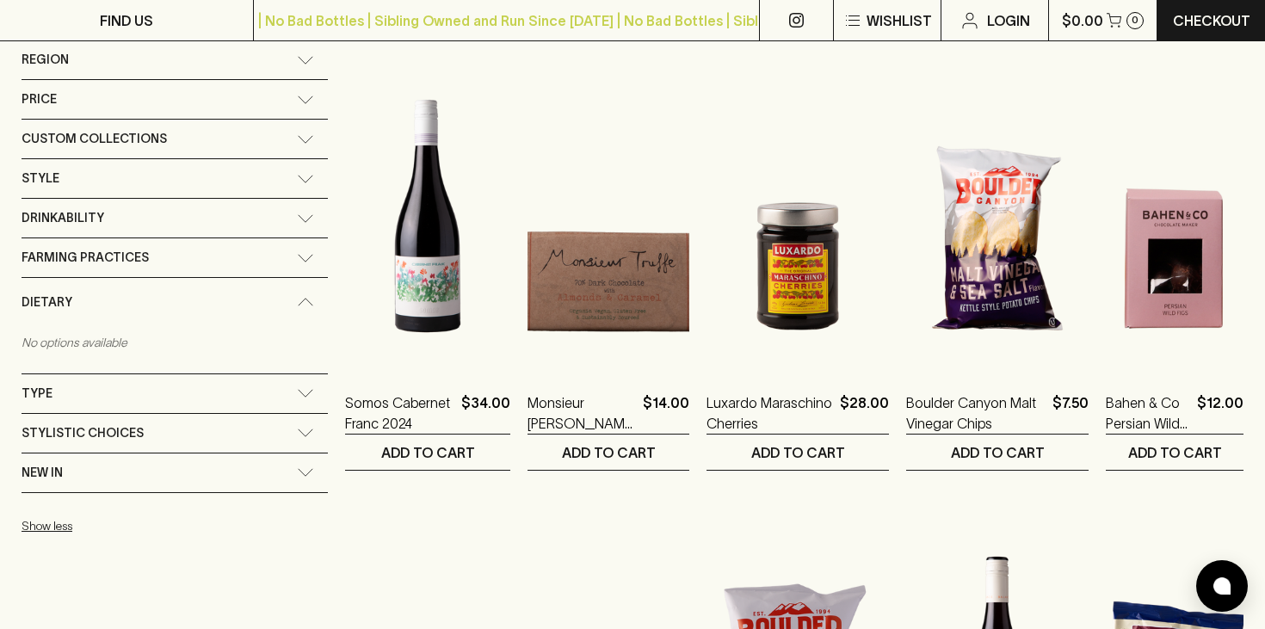
click at [297, 256] on icon at bounding box center [305, 258] width 17 height 9
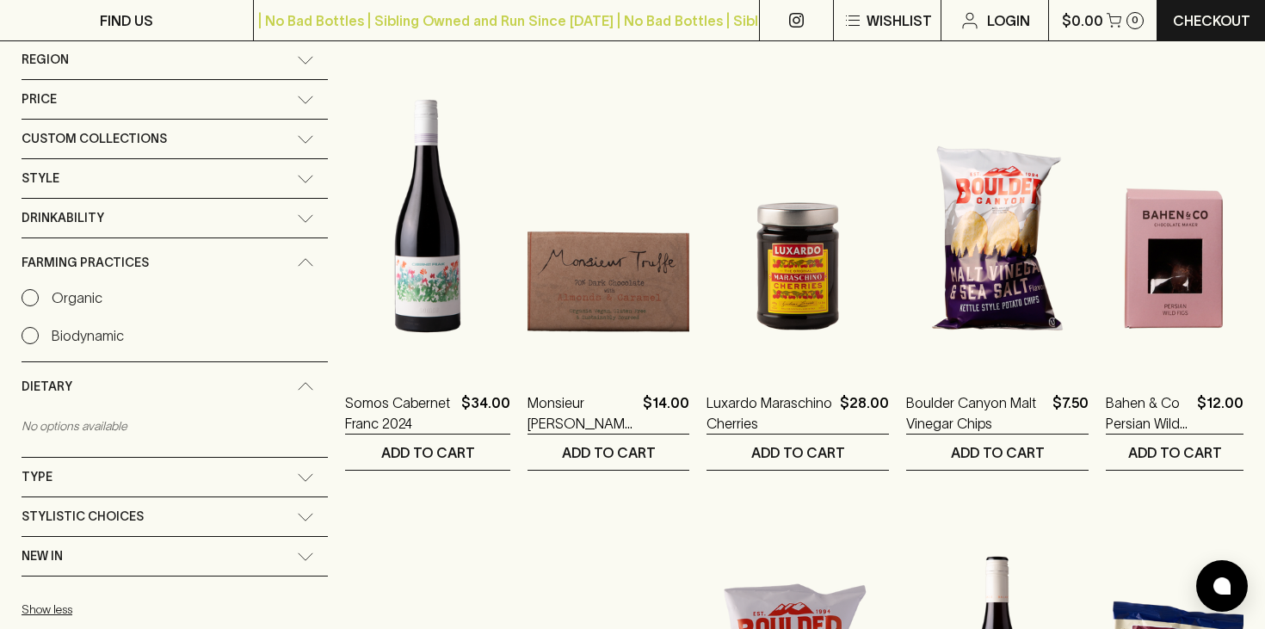
click at [211, 392] on div "Dietary" at bounding box center [175, 386] width 306 height 49
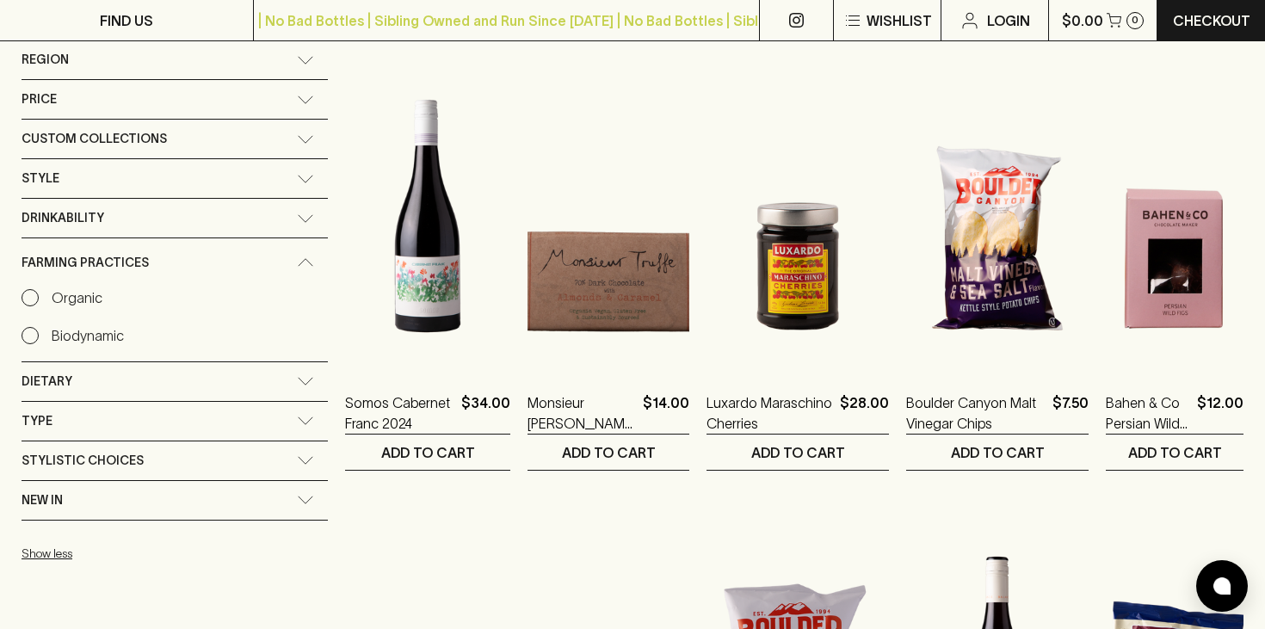
click at [218, 268] on div "Farming Practices" at bounding box center [175, 262] width 306 height 49
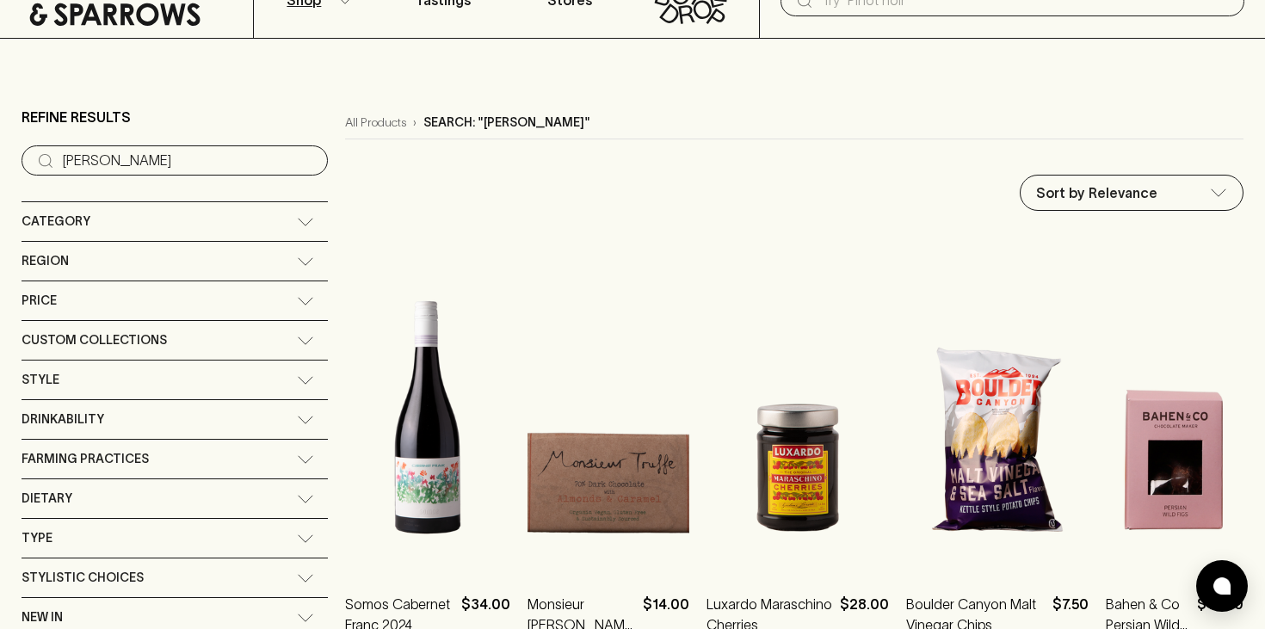
scroll to position [63, 0]
